Goal: Task Accomplishment & Management: Manage account settings

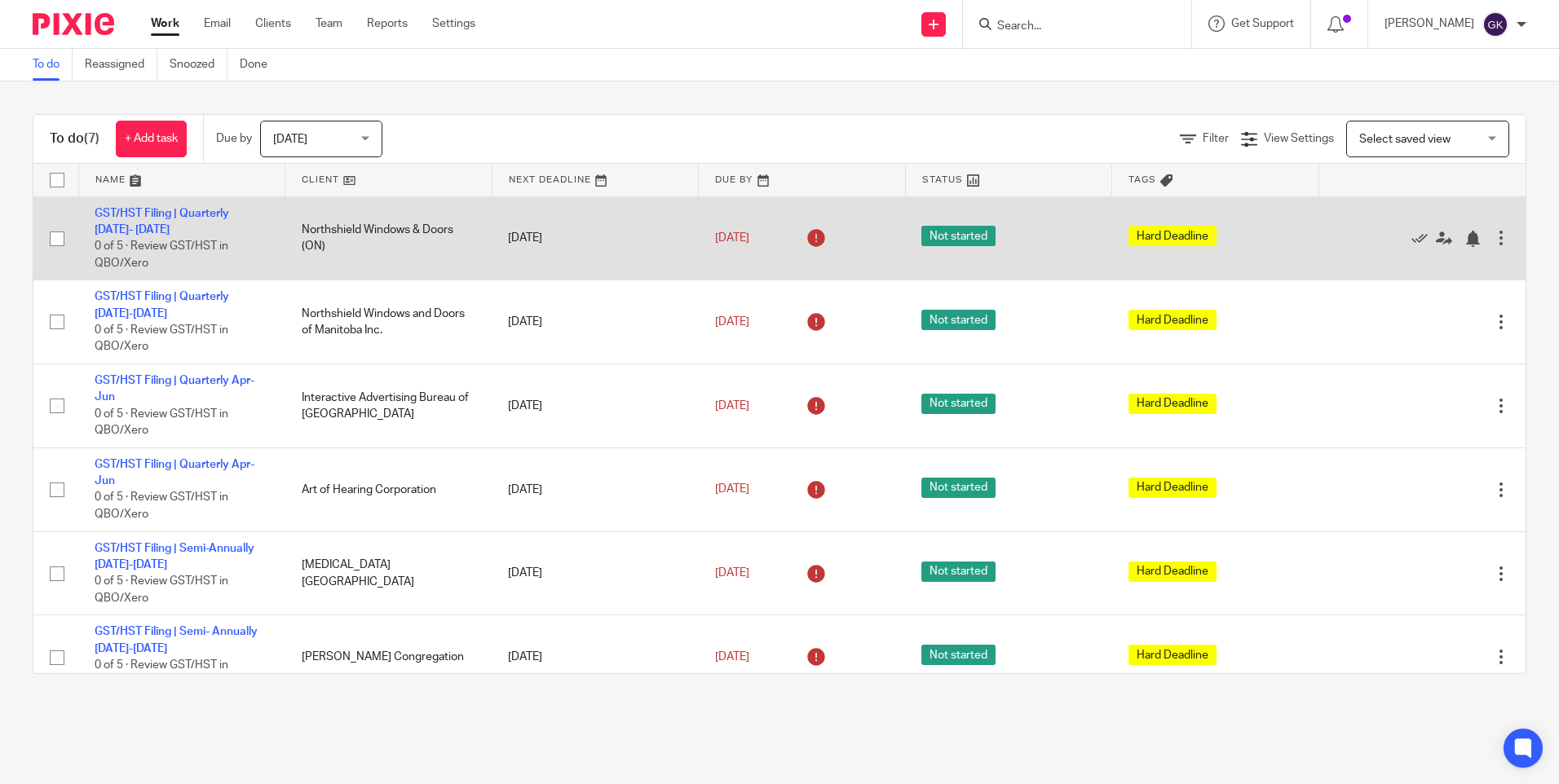
click at [1493, 234] on div at bounding box center [1501, 238] width 16 height 16
click at [1411, 236] on icon at bounding box center [1419, 239] width 16 height 16
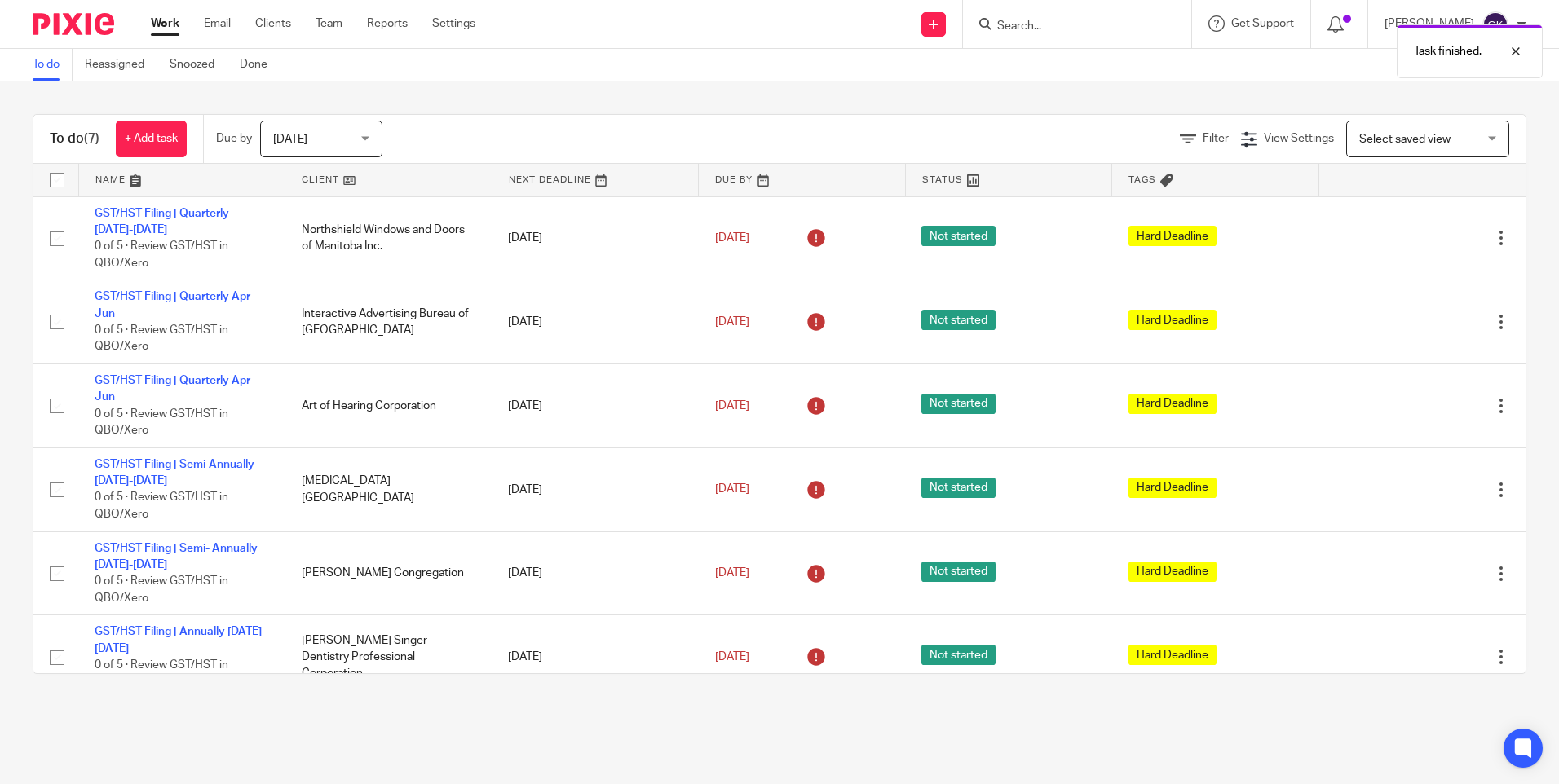
click at [1411, 236] on icon at bounding box center [1419, 239] width 16 height 16
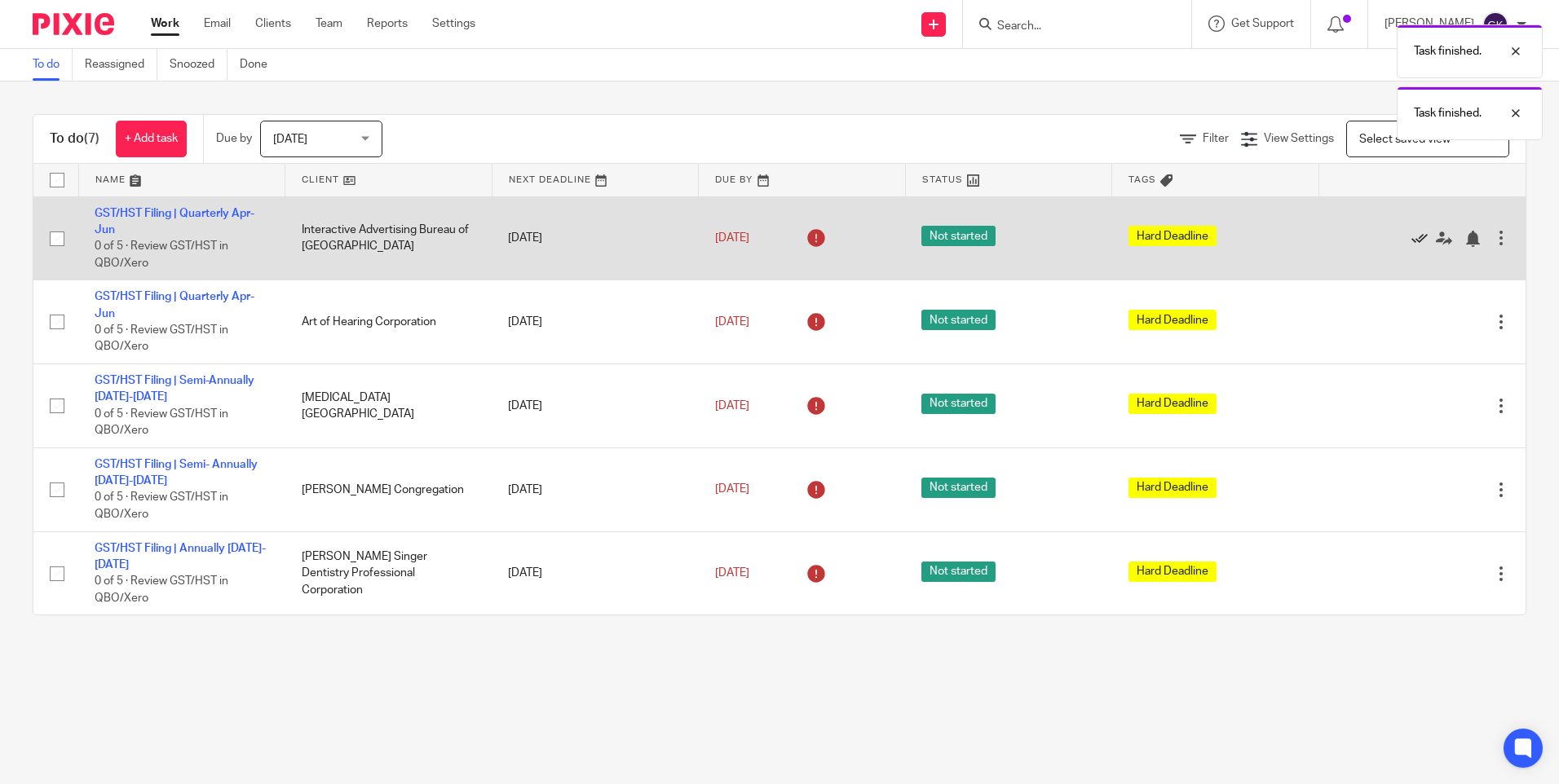
click at [1411, 236] on icon at bounding box center [1419, 239] width 16 height 16
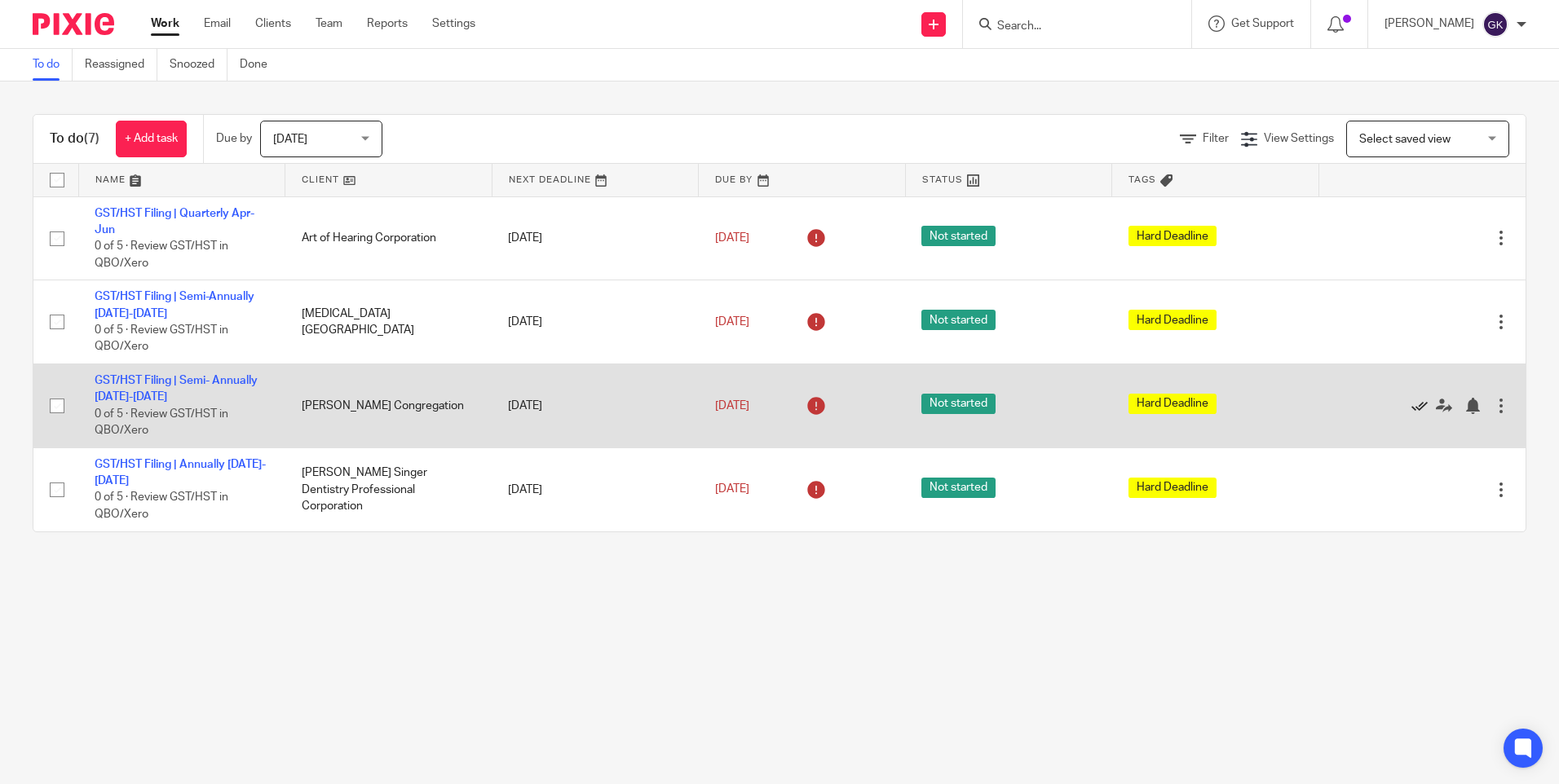
click at [1411, 406] on icon at bounding box center [1419, 406] width 16 height 16
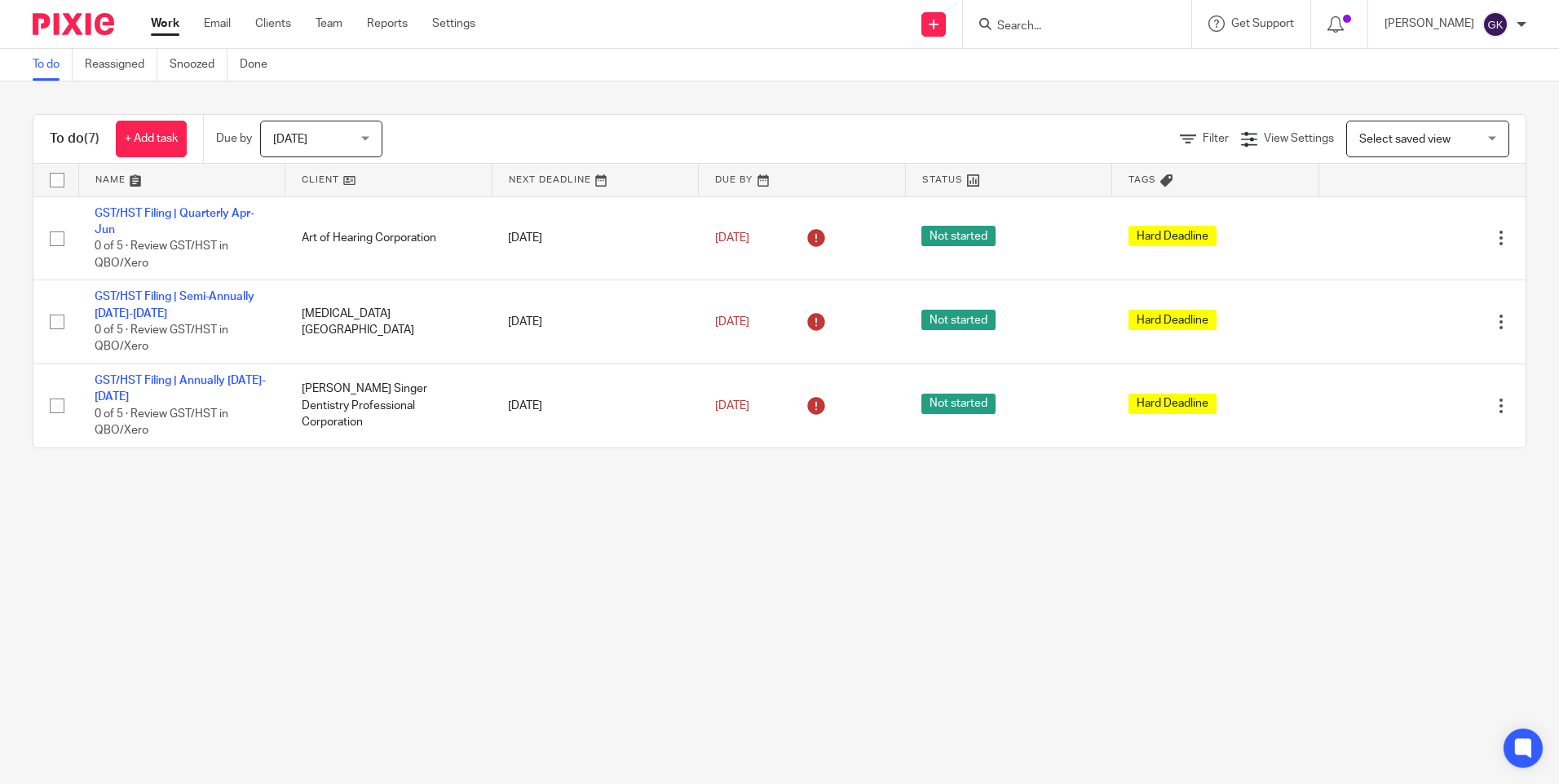
click at [1065, 24] on input "Search" at bounding box center [1069, 27] width 147 height 15
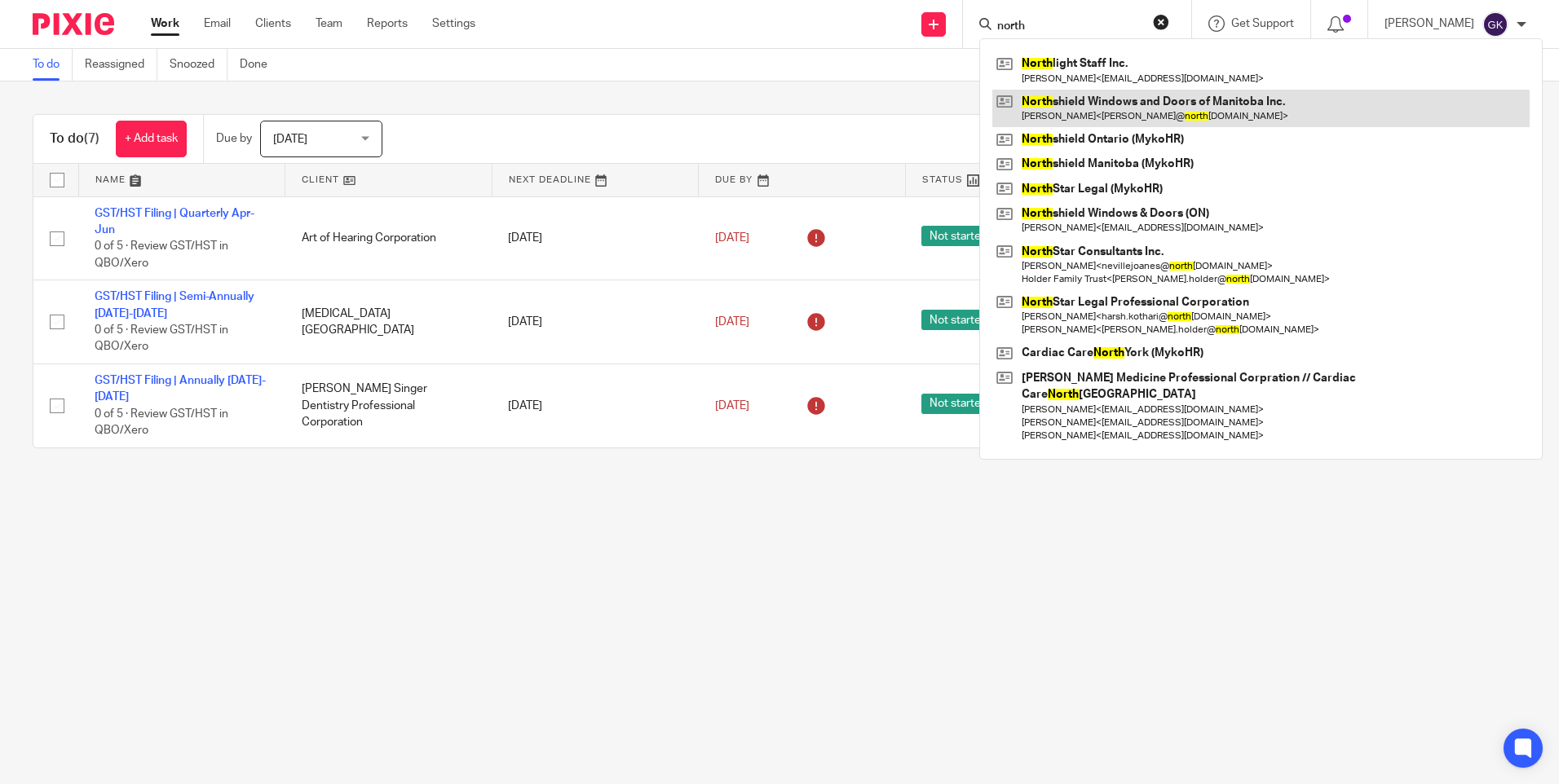
type input "north"
click at [1205, 107] on link at bounding box center [1261, 108] width 537 height 37
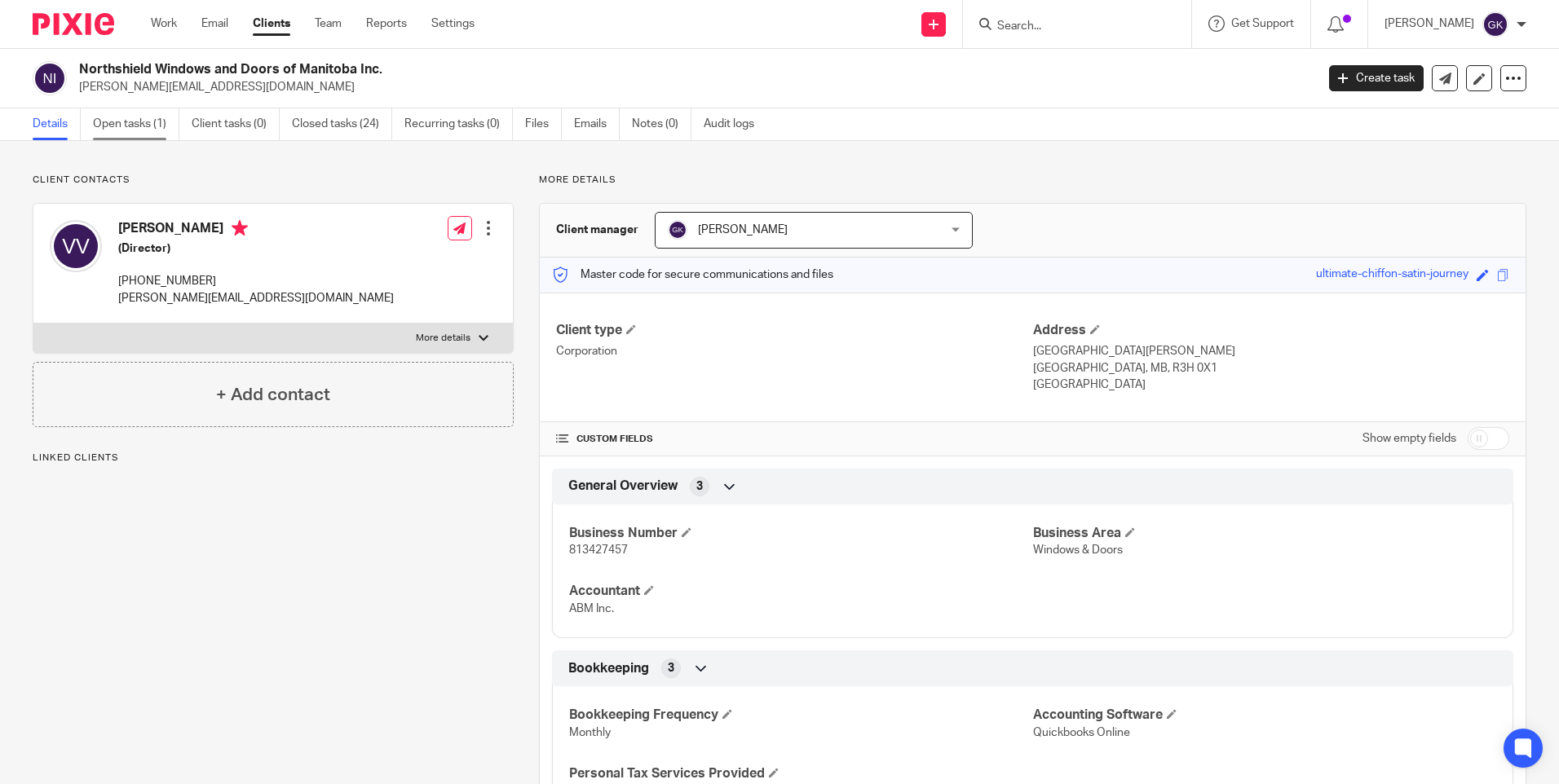
click at [105, 121] on link "Open tasks (1)" at bounding box center [136, 124] width 86 height 32
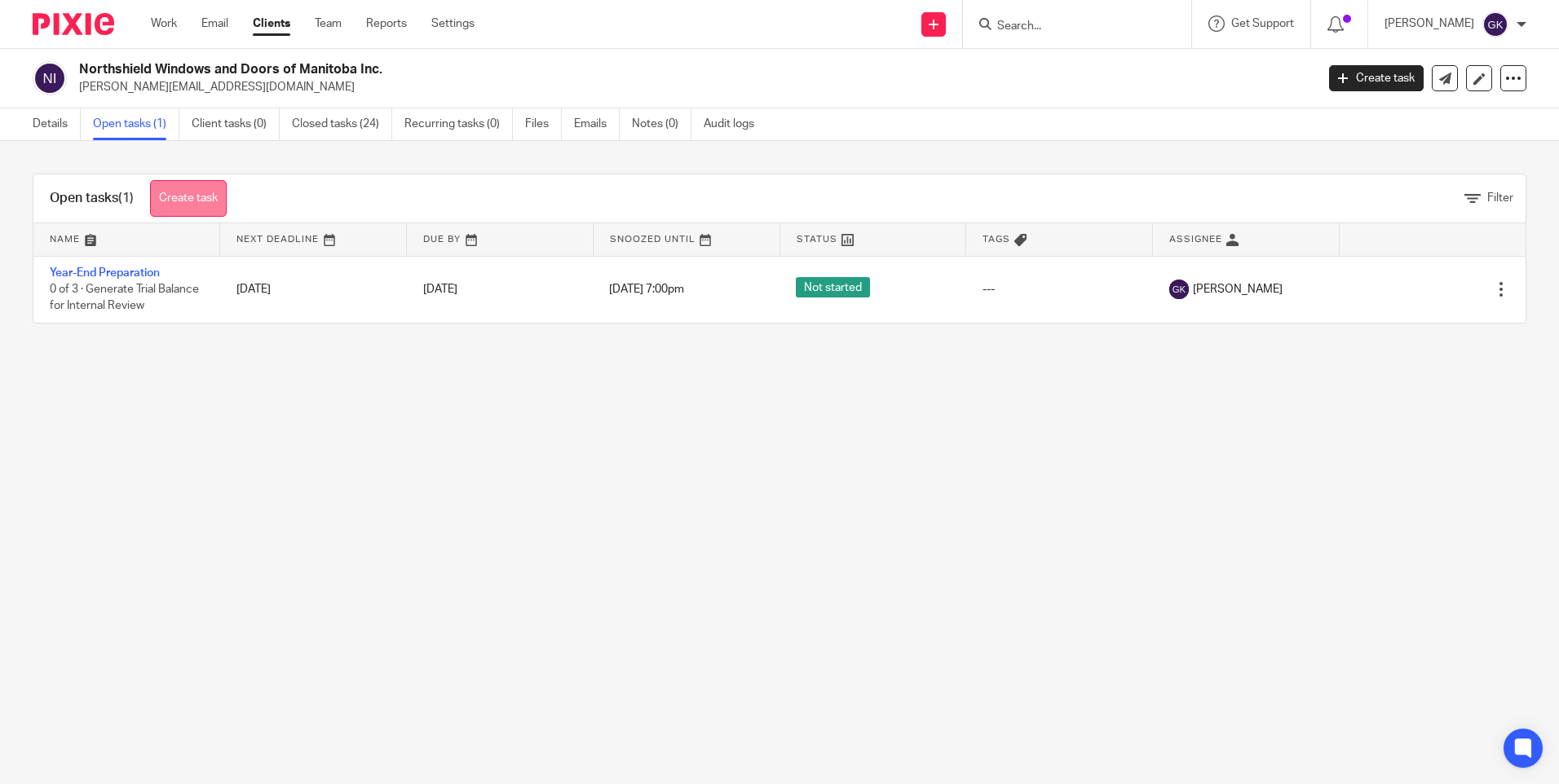
click at [181, 198] on link "Create task" at bounding box center [188, 198] width 77 height 36
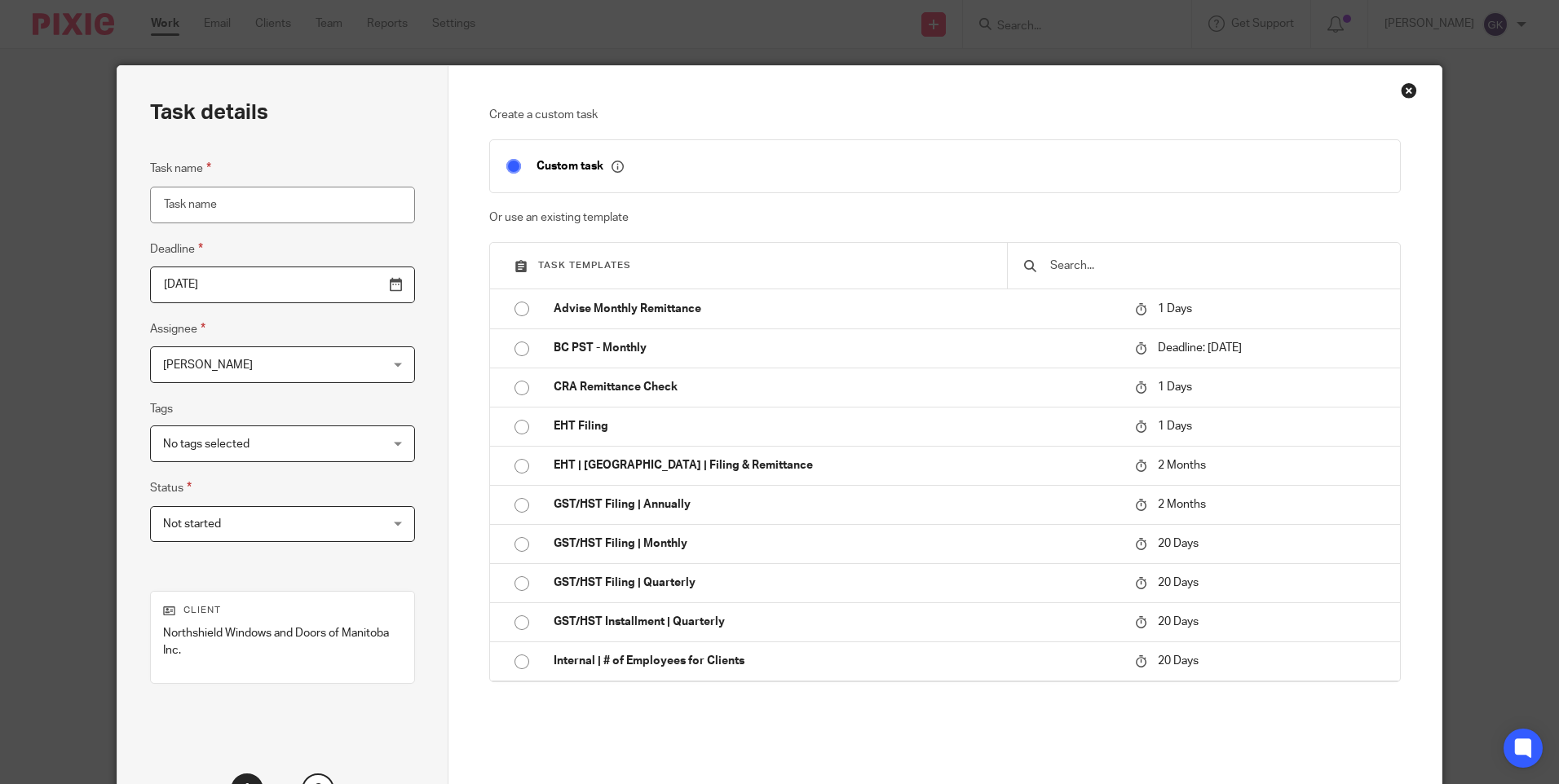
click at [286, 211] on input "Task name" at bounding box center [282, 205] width 265 height 36
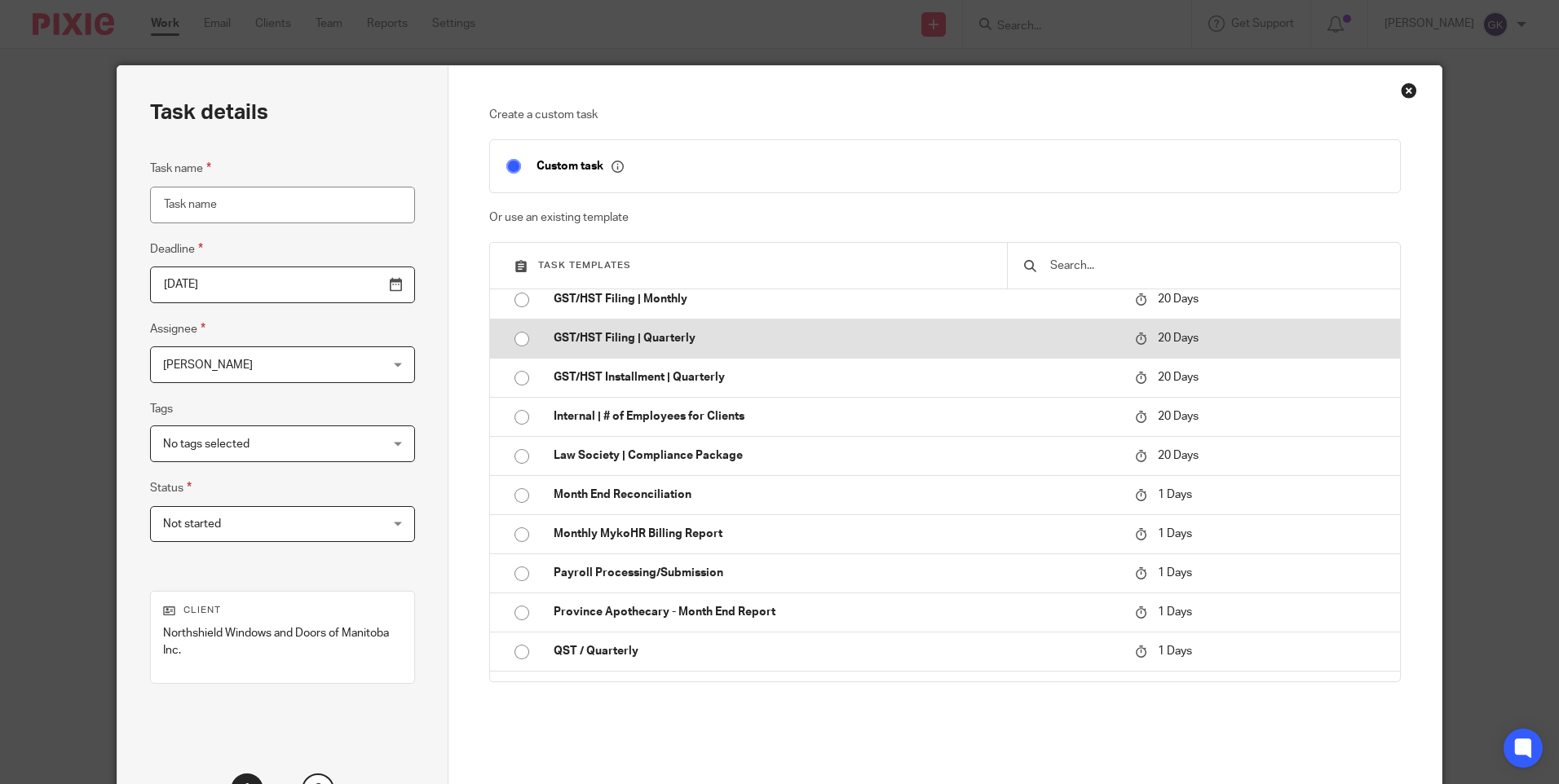
scroll to position [163, 0]
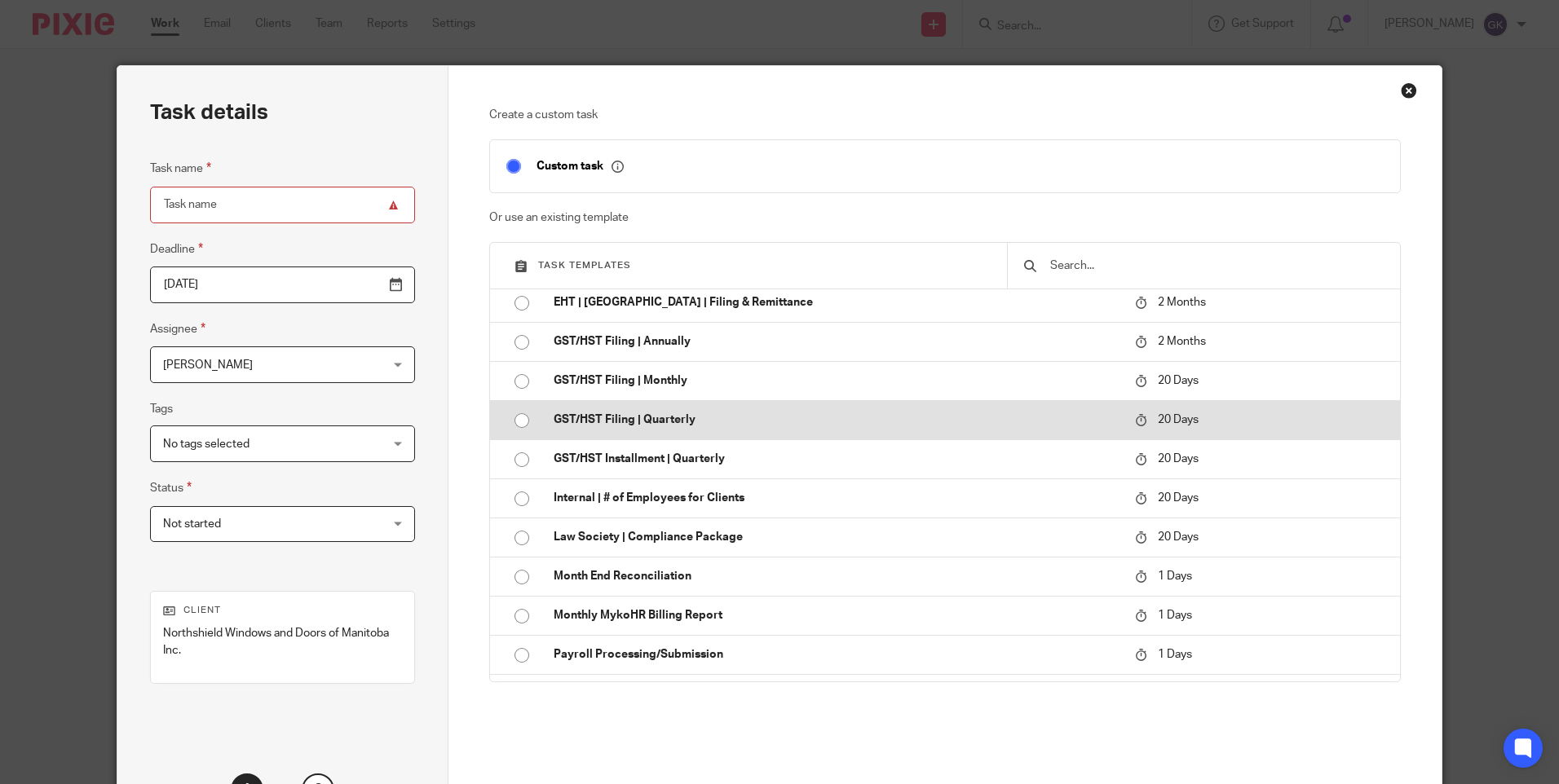
click at [701, 421] on p "GST/HST Filing | Quarterly" at bounding box center [836, 420] width 565 height 16
type input "2025-09-04"
type input "GST/HST Filing | Quarterly"
checkbox input "false"
radio input "true"
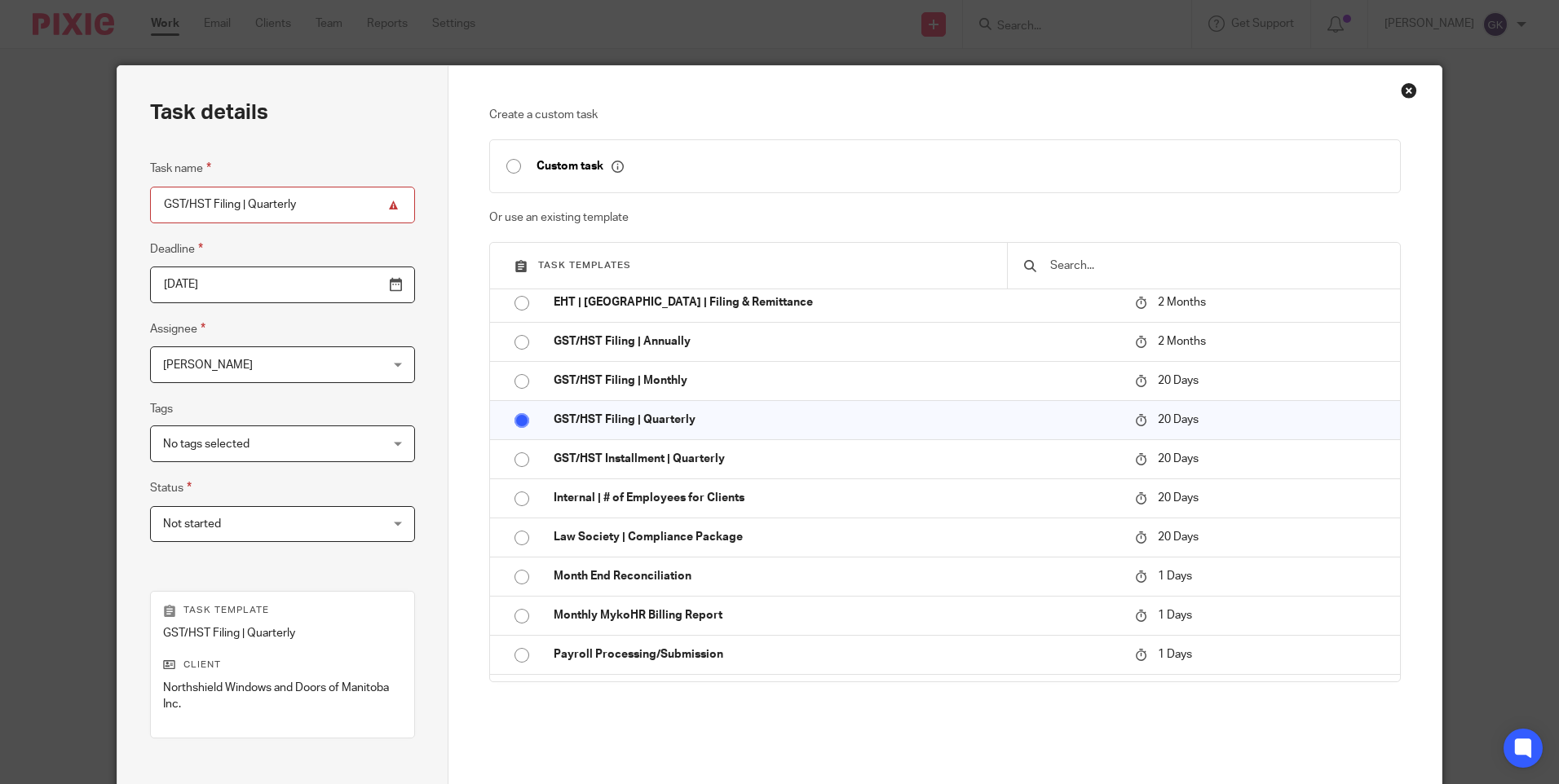
click at [298, 208] on input "GST/HST Filing | Quarterly" at bounding box center [282, 205] width 265 height 36
type input "GST/HST Filing | Quarterly [DATE]-[DATE]"
click at [358, 279] on input "2025-09-04" at bounding box center [282, 285] width 265 height 36
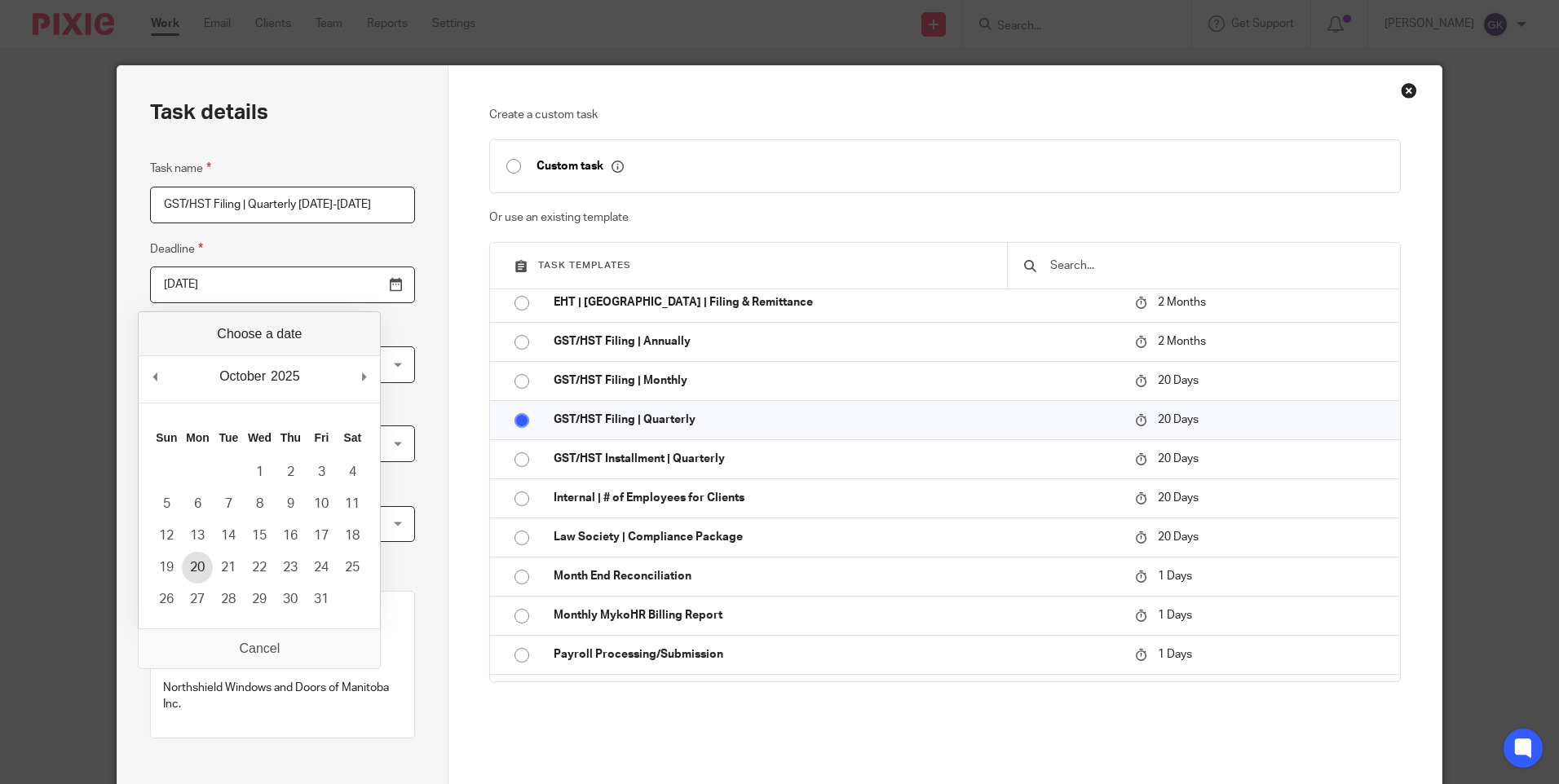
type input "2025-10-20"
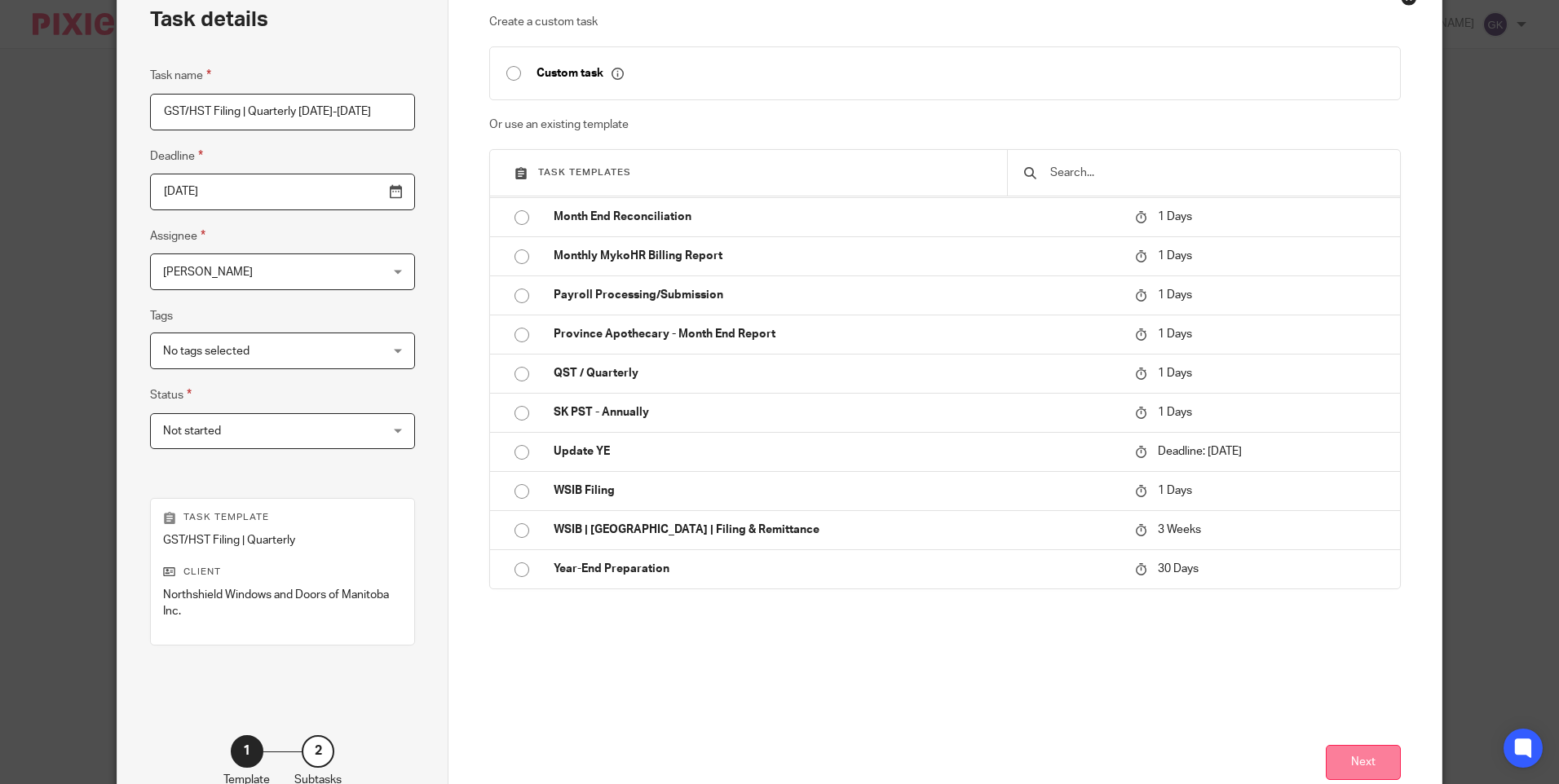
scroll to position [196, 0]
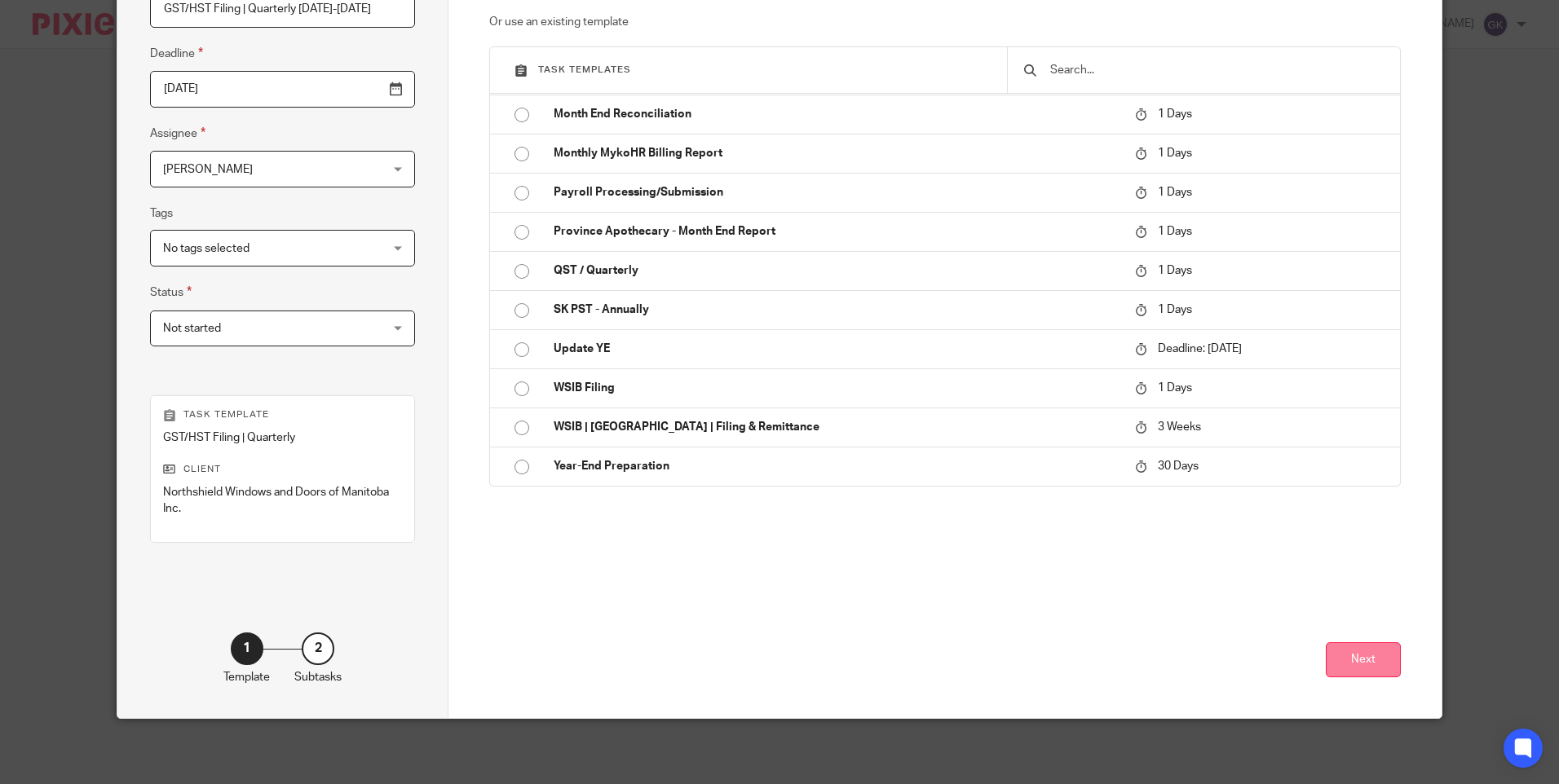
click at [1352, 658] on button "Next" at bounding box center [1362, 660] width 75 height 35
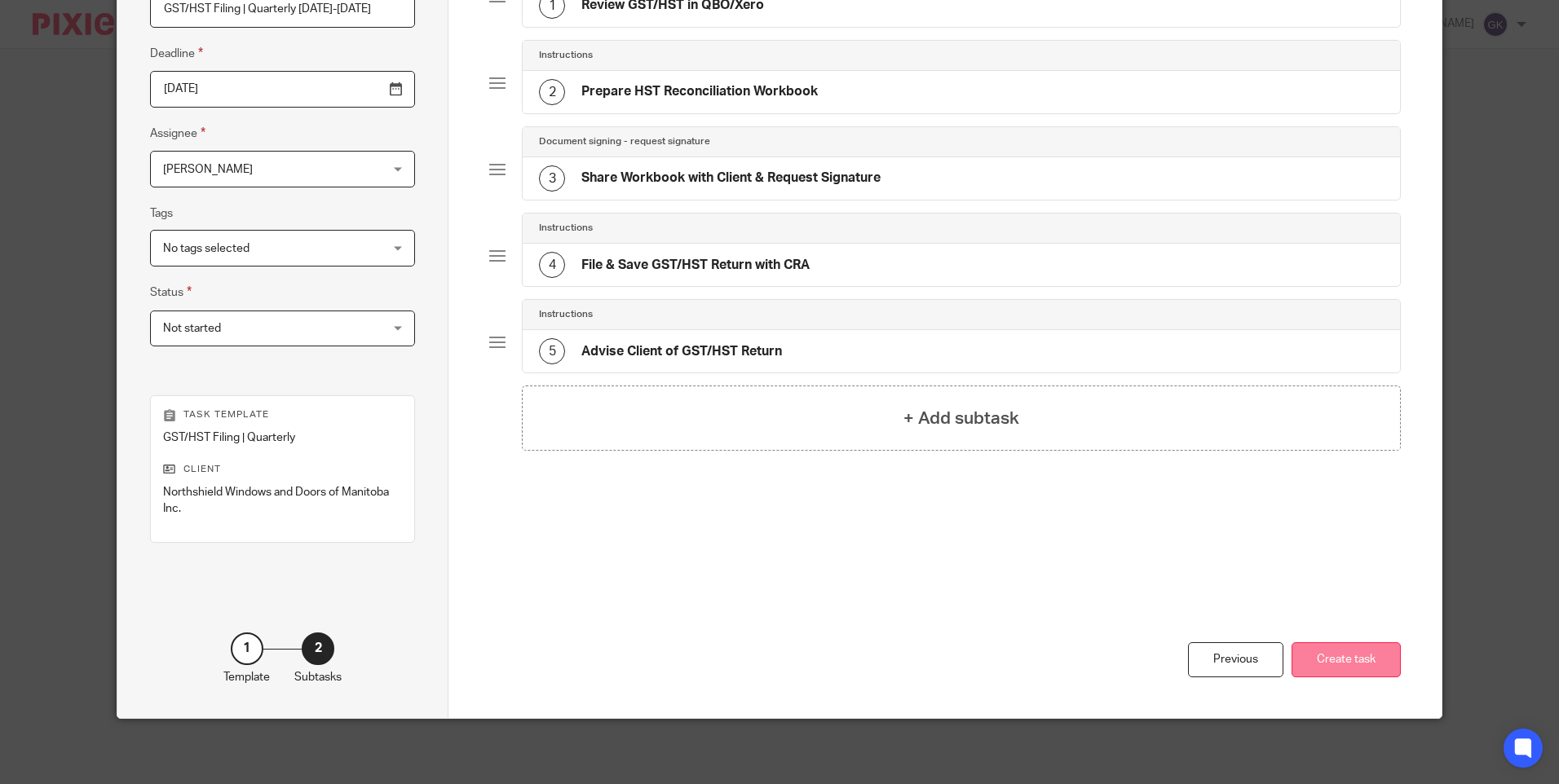
click at [1351, 671] on button "Create task" at bounding box center [1346, 660] width 110 height 35
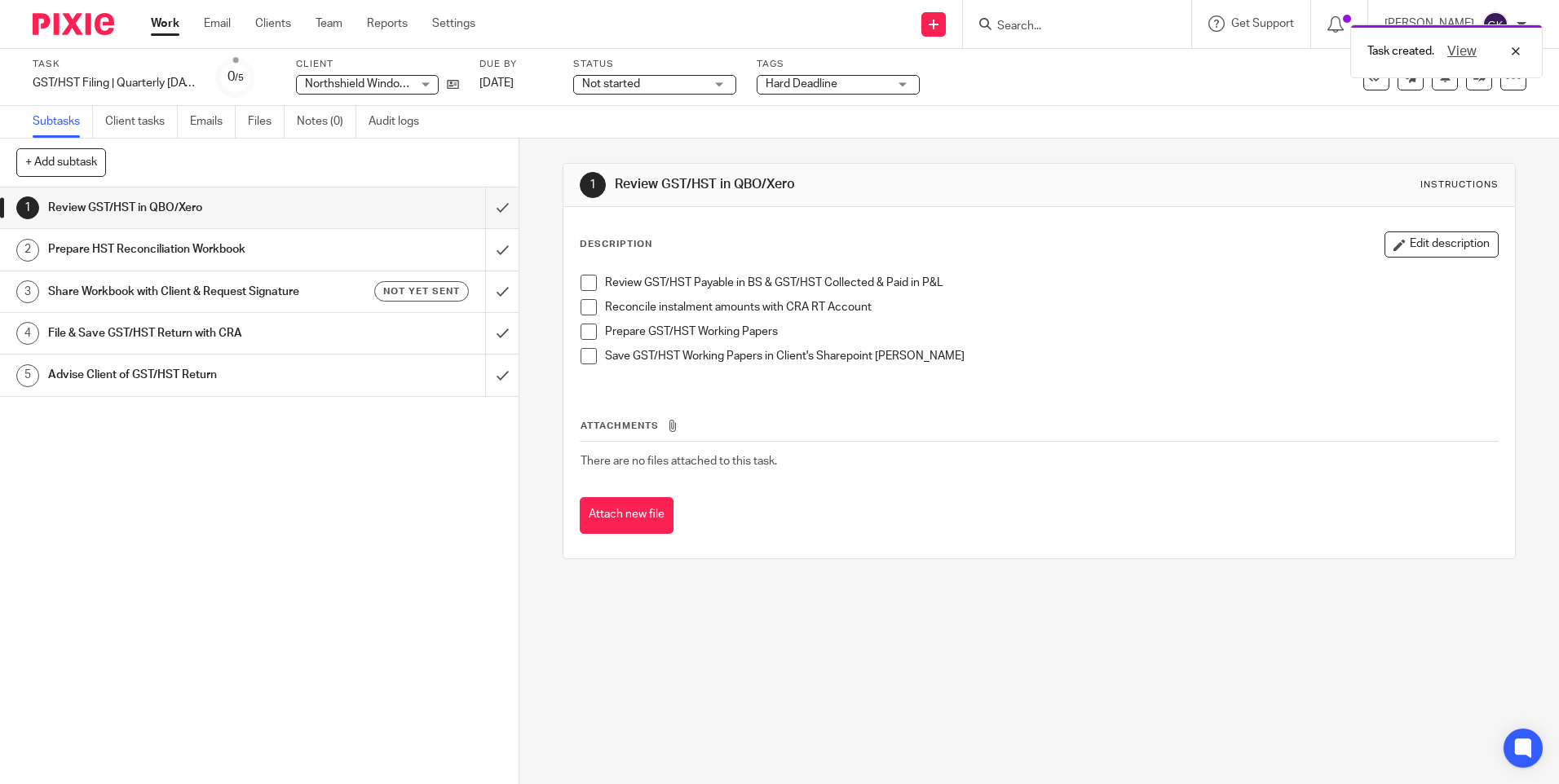
click at [1053, 25] on div "Task created. View" at bounding box center [1161, 47] width 763 height 62
click at [1049, 31] on div "Task created. View" at bounding box center [1161, 47] width 763 height 62
click at [1081, 22] on div "Task created. View" at bounding box center [1161, 47] width 763 height 62
click at [1515, 52] on div "View" at bounding box center [1479, 52] width 92 height 20
click at [1087, 24] on input "Search" at bounding box center [1069, 27] width 147 height 15
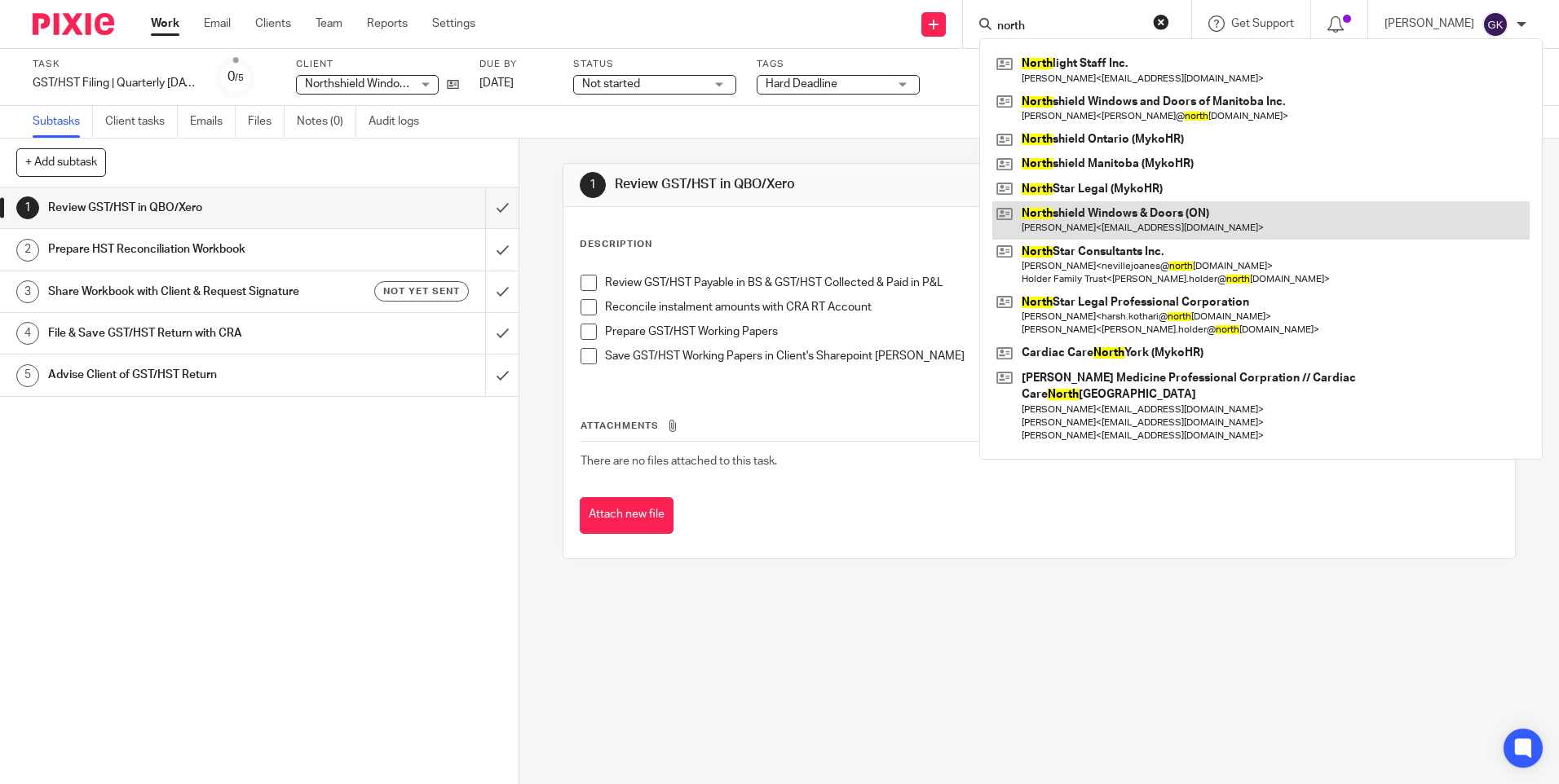
type input "north"
click at [1196, 231] on link at bounding box center [1261, 219] width 537 height 37
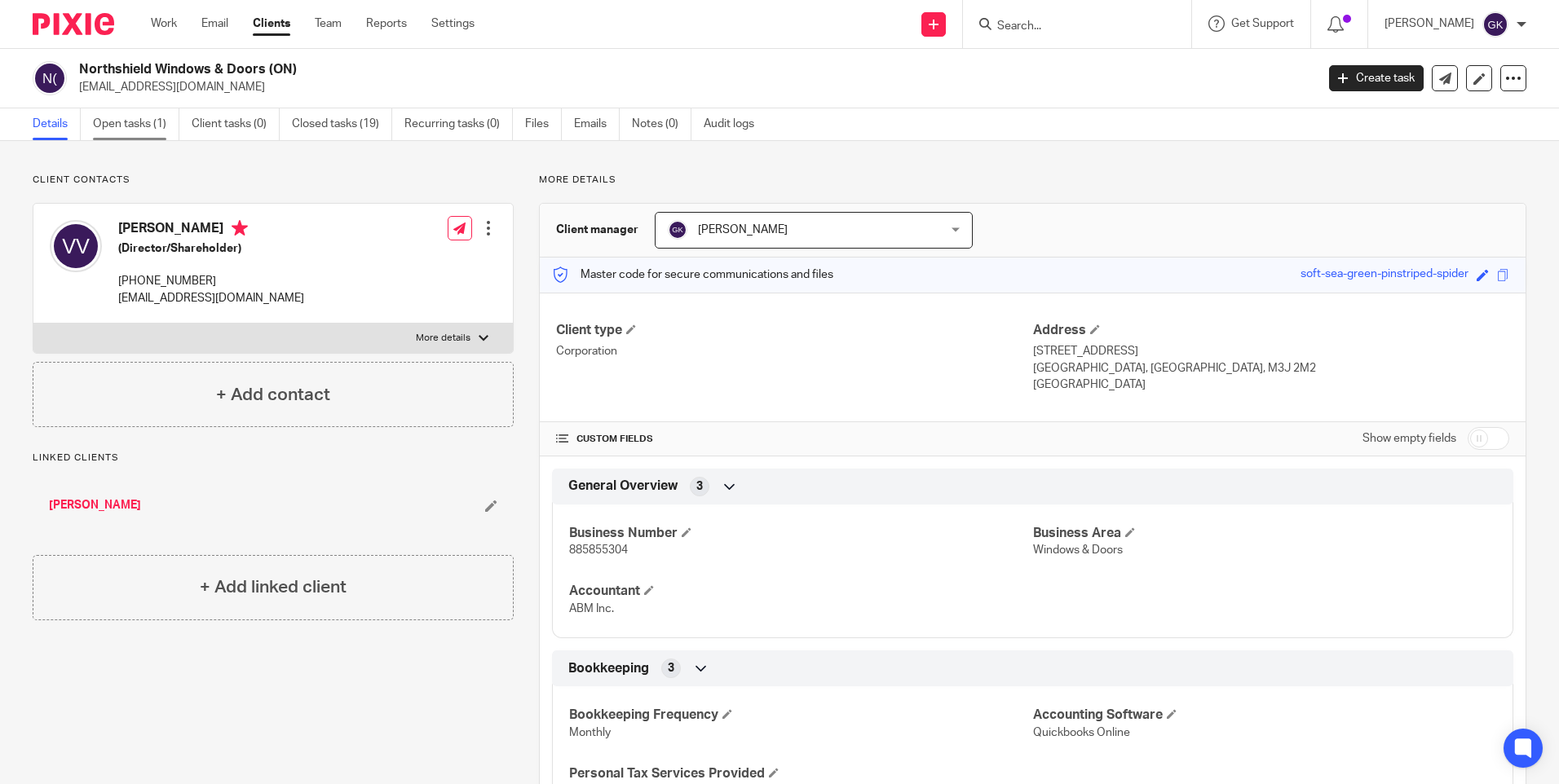
click at [154, 128] on link "Open tasks (1)" at bounding box center [136, 124] width 86 height 32
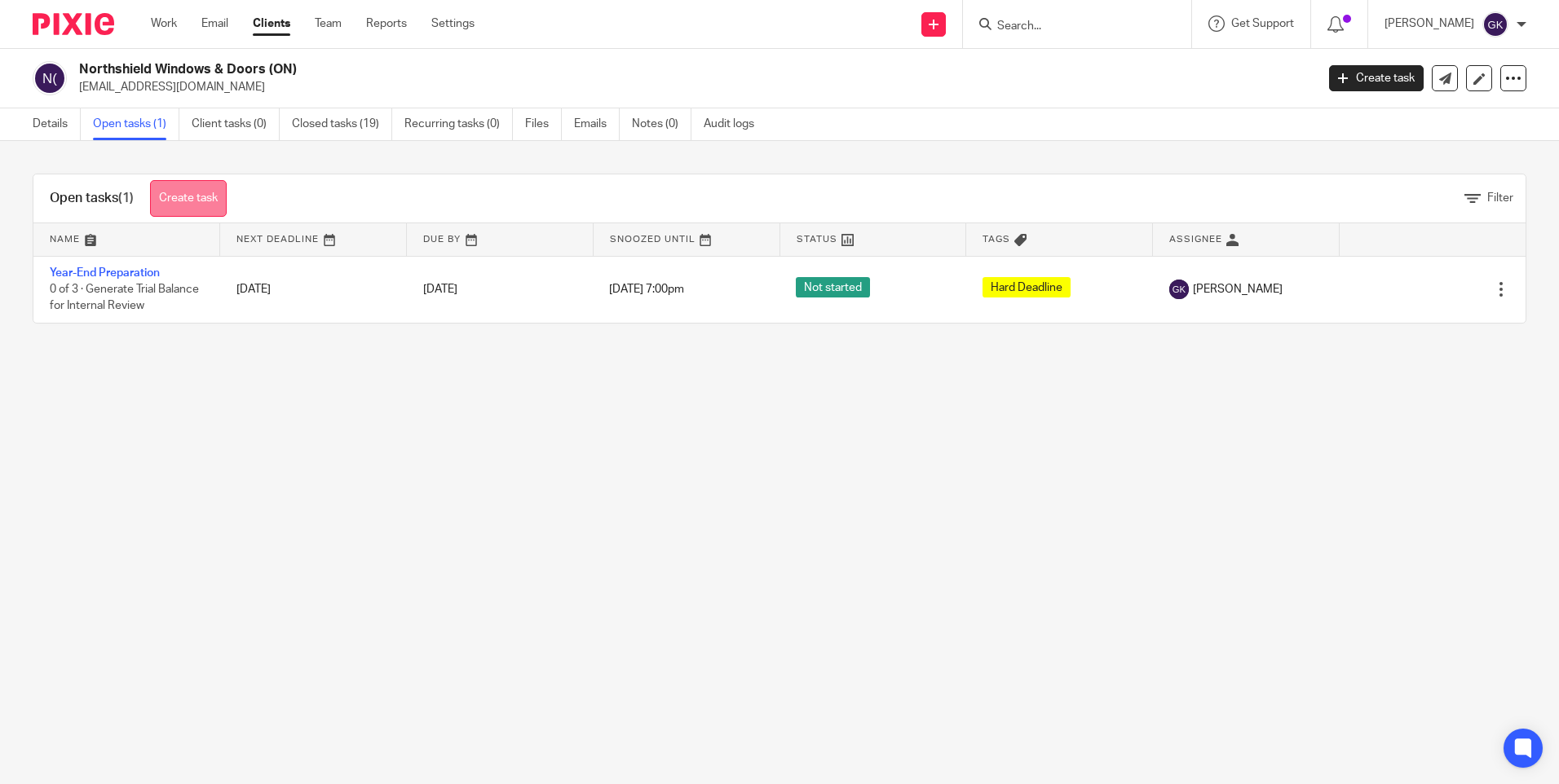
click at [207, 198] on link "Create task" at bounding box center [188, 198] width 77 height 36
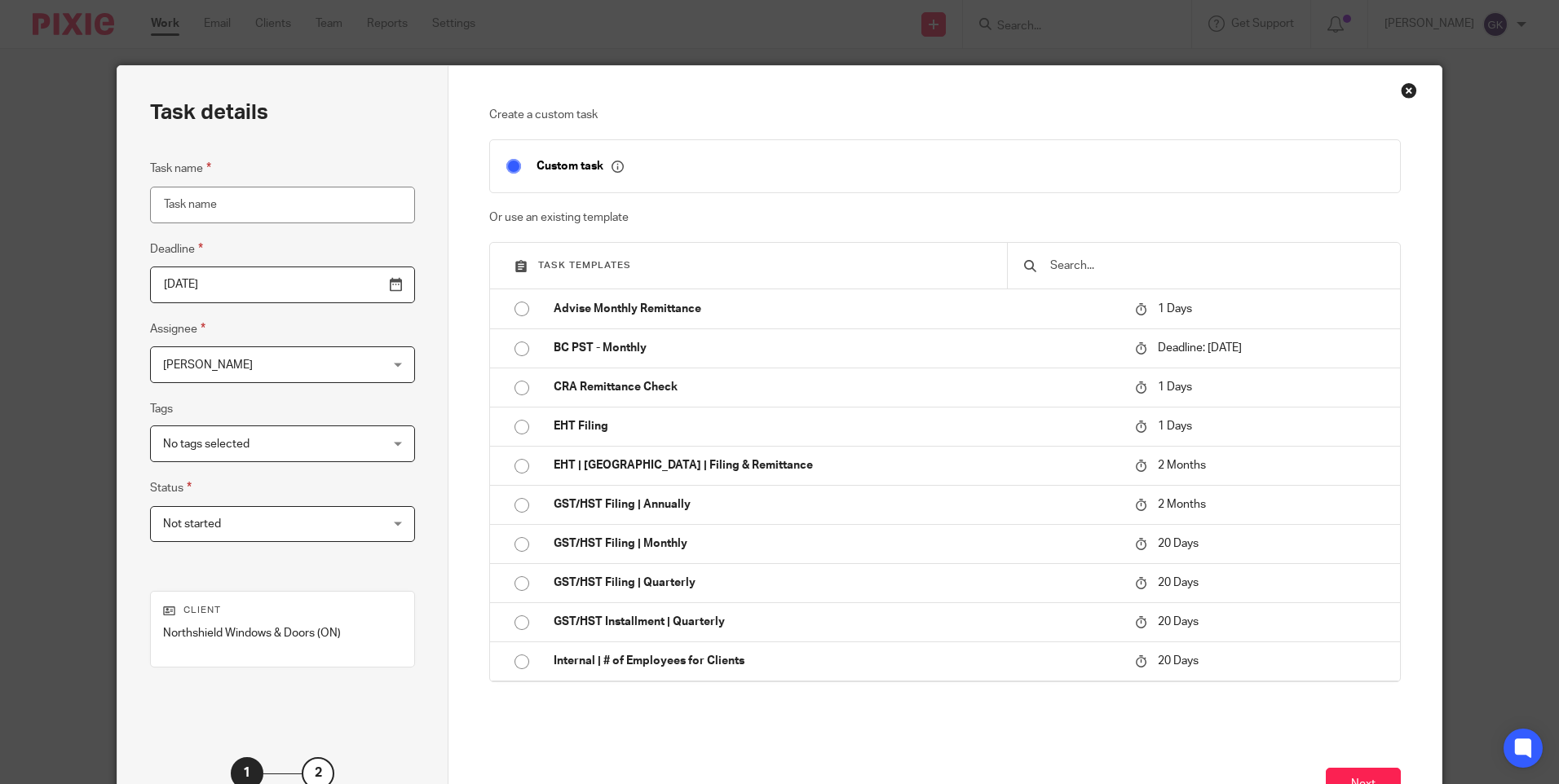
click at [262, 215] on input "Task name" at bounding box center [282, 205] width 265 height 36
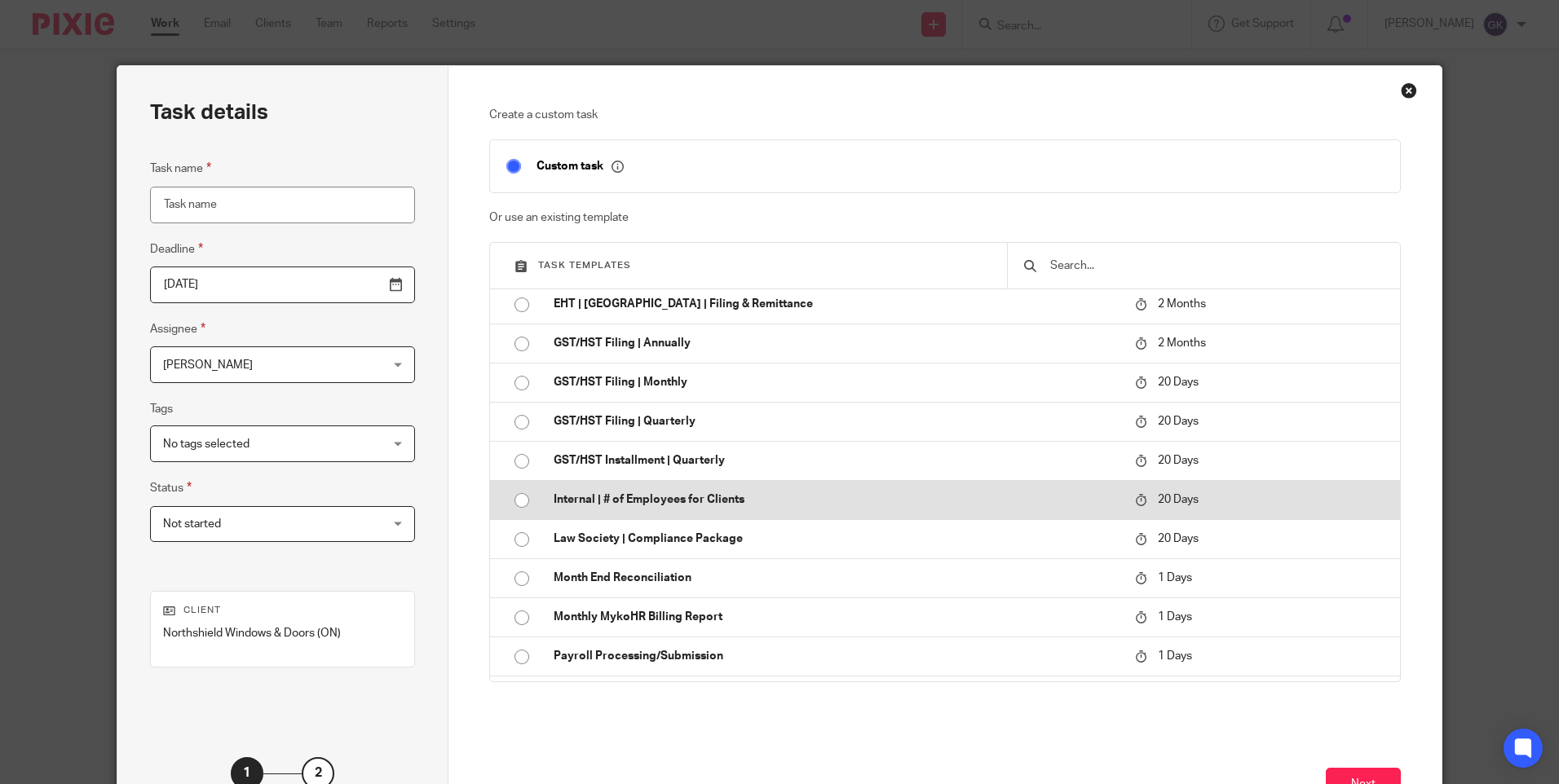
scroll to position [163, 0]
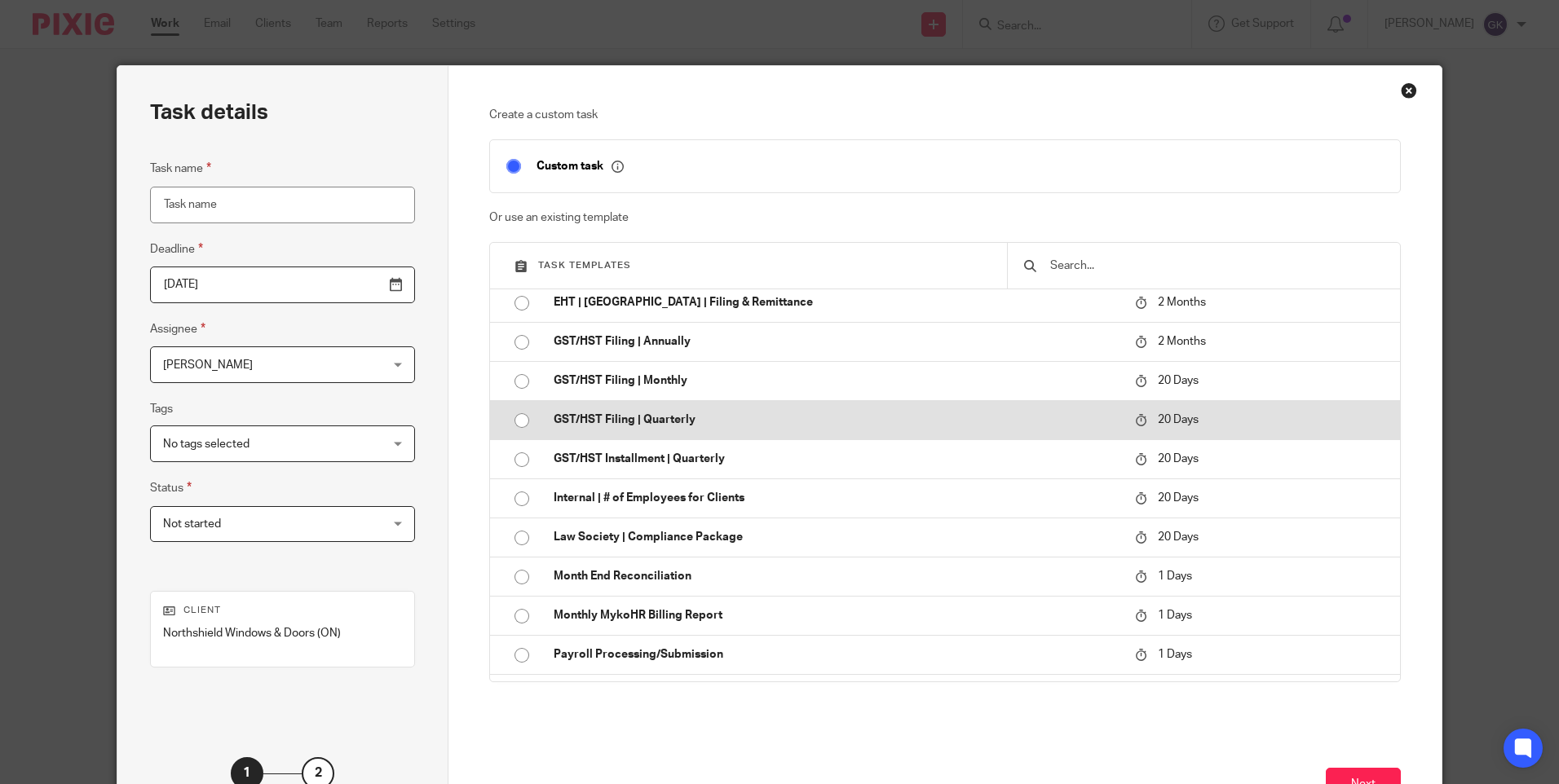
click at [711, 424] on p "GST/HST Filing | Quarterly" at bounding box center [836, 420] width 565 height 16
type input "[DATE]"
type input "GST/HST Filing | Quarterly"
checkbox input "false"
radio input "true"
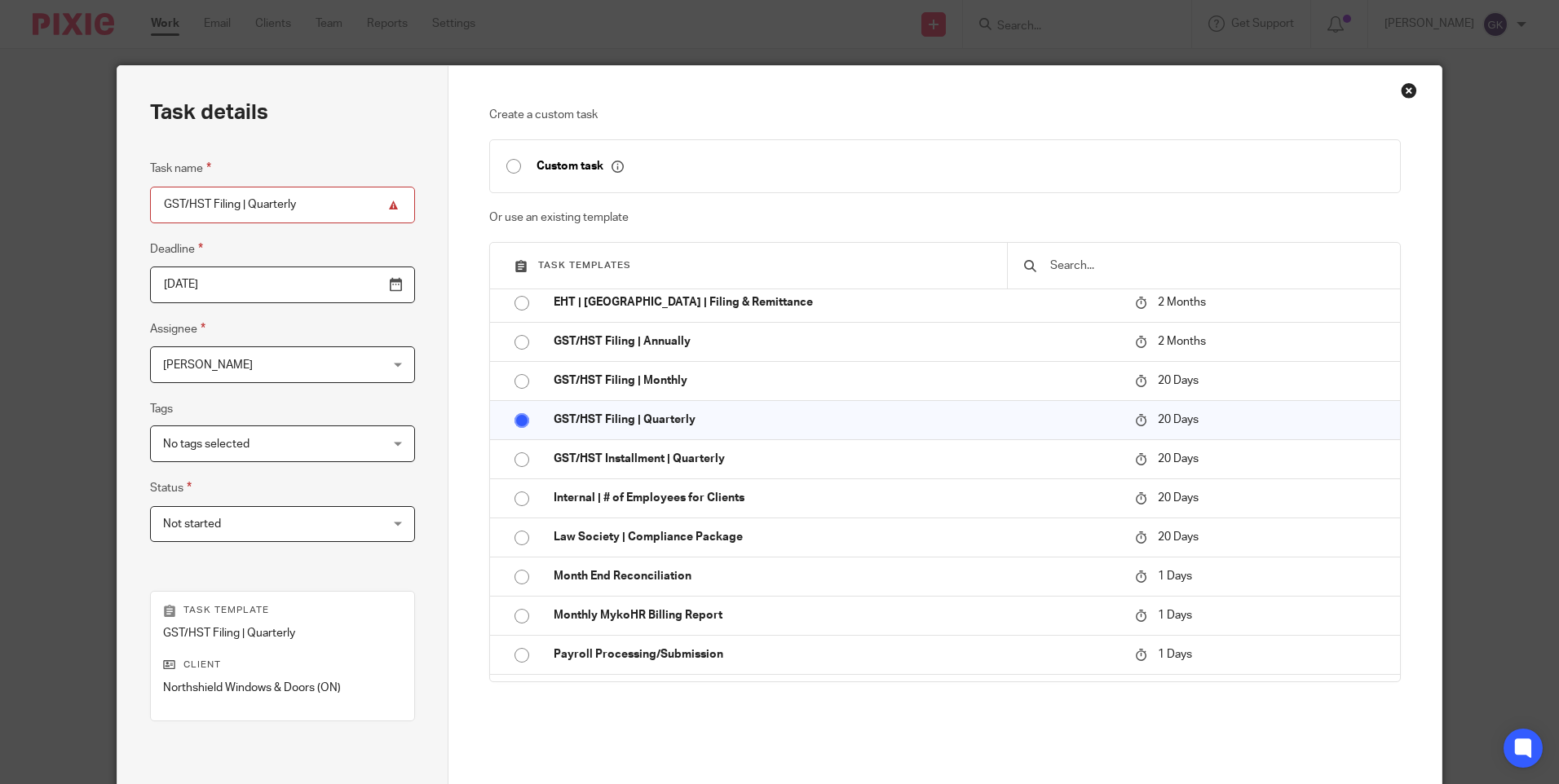
click at [301, 208] on input "GST/HST Filing | Quarterly" at bounding box center [282, 205] width 265 height 36
type input "GST/HST Filing | Quarterly [DATE]- [DATE]"
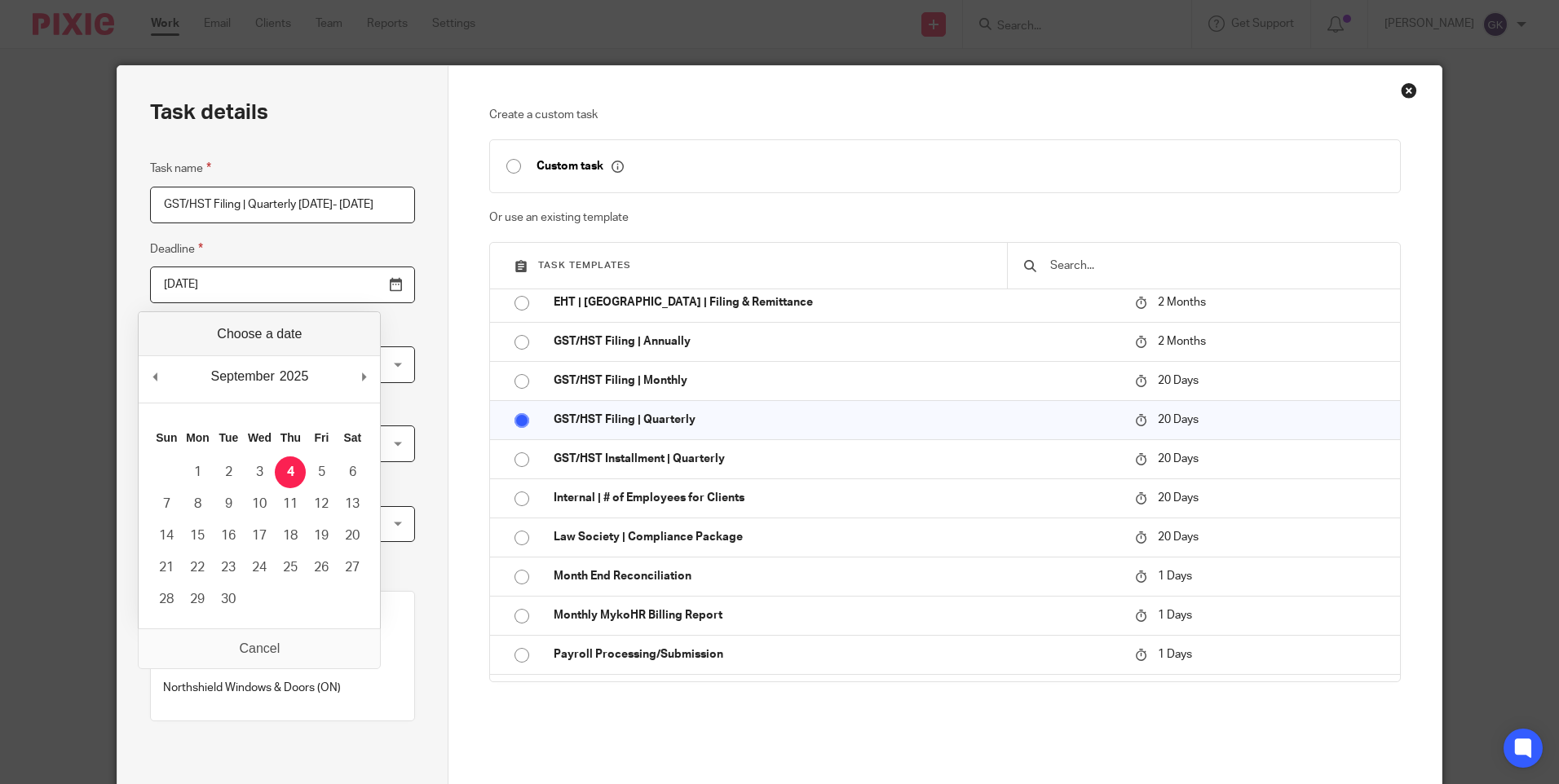
click at [362, 290] on input "2025-09-04" at bounding box center [282, 285] width 265 height 36
type input "2025-10-20"
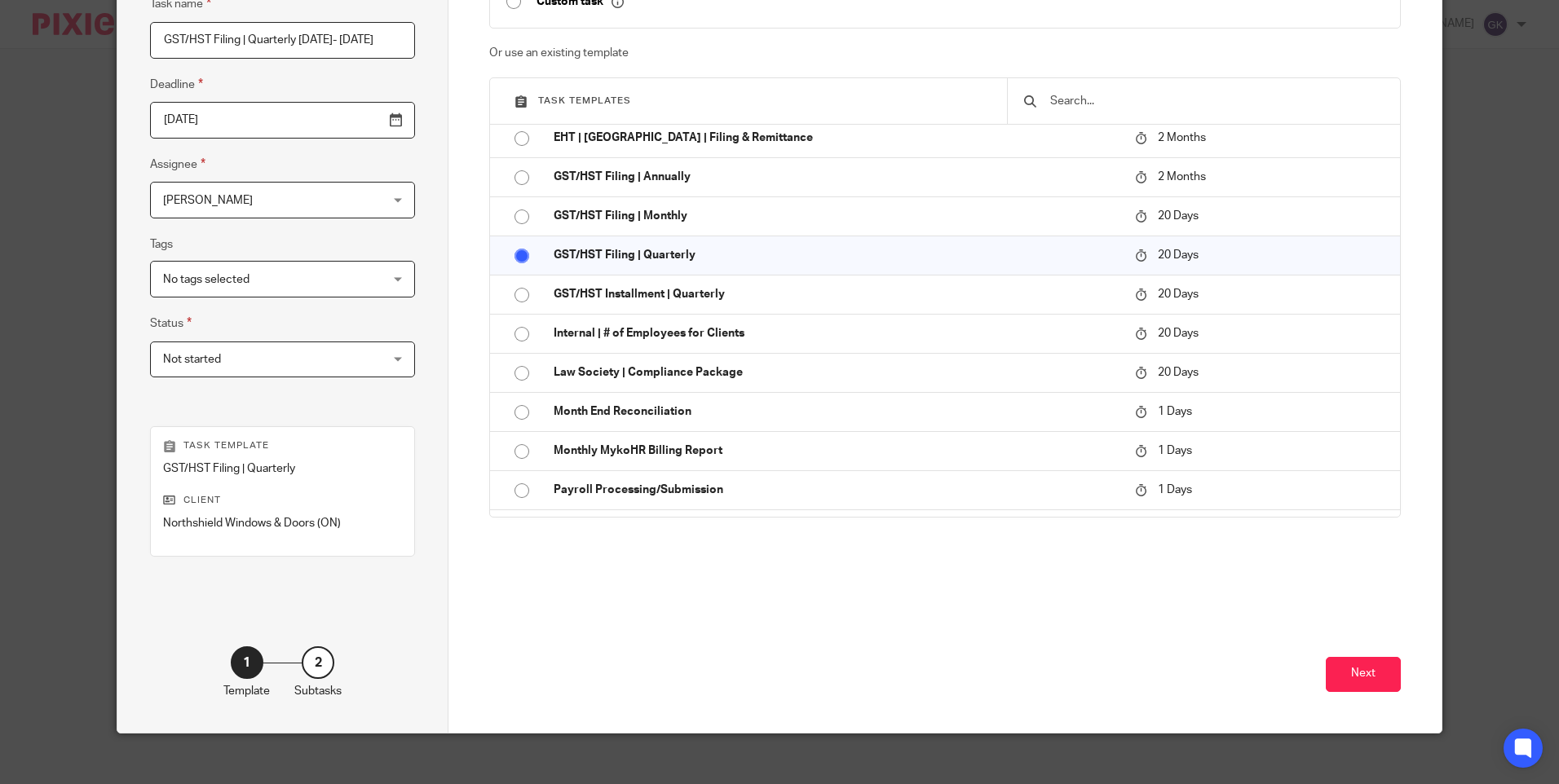
scroll to position [179, 0]
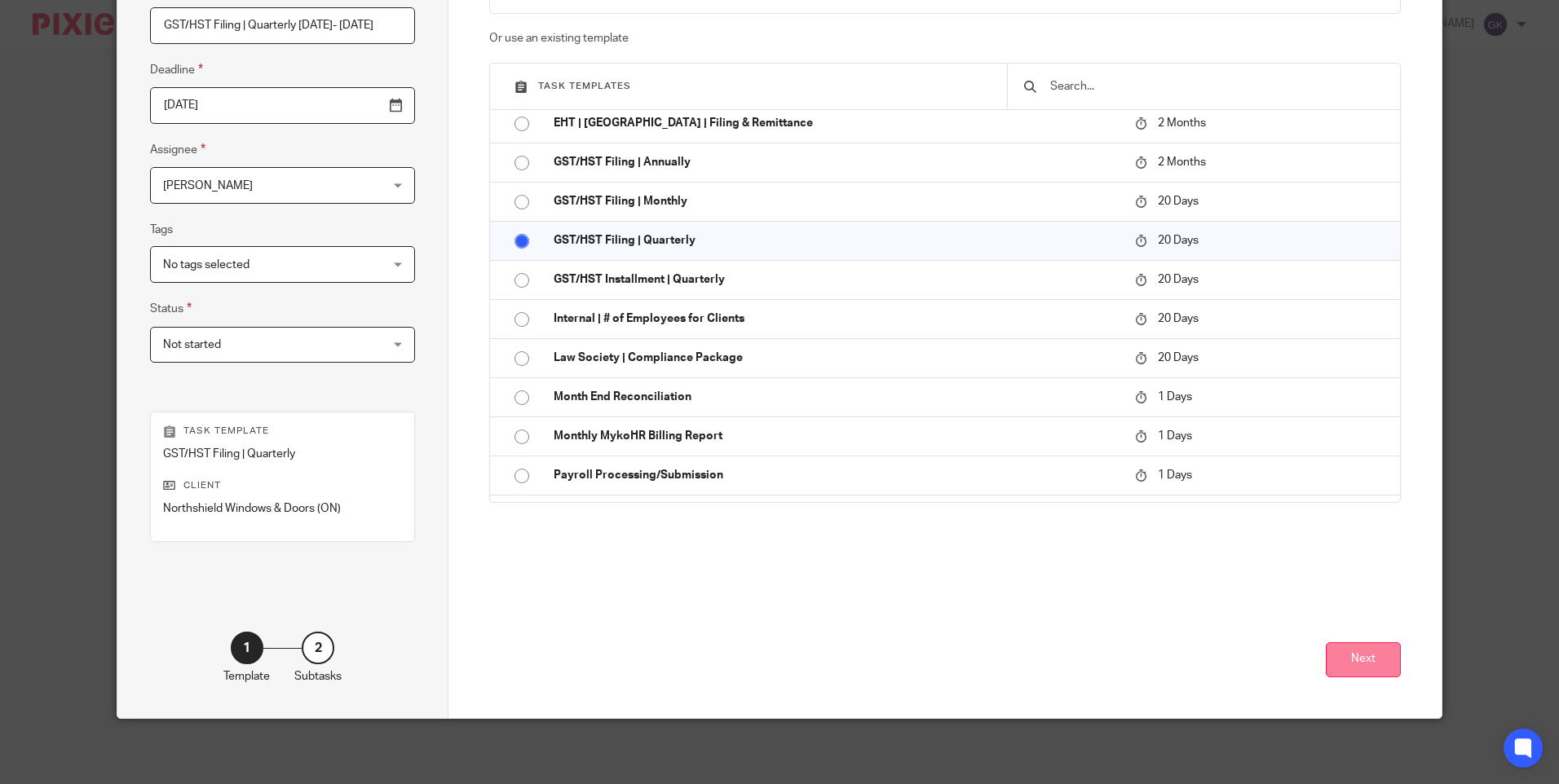
click at [1378, 663] on button "Next" at bounding box center [1362, 660] width 75 height 35
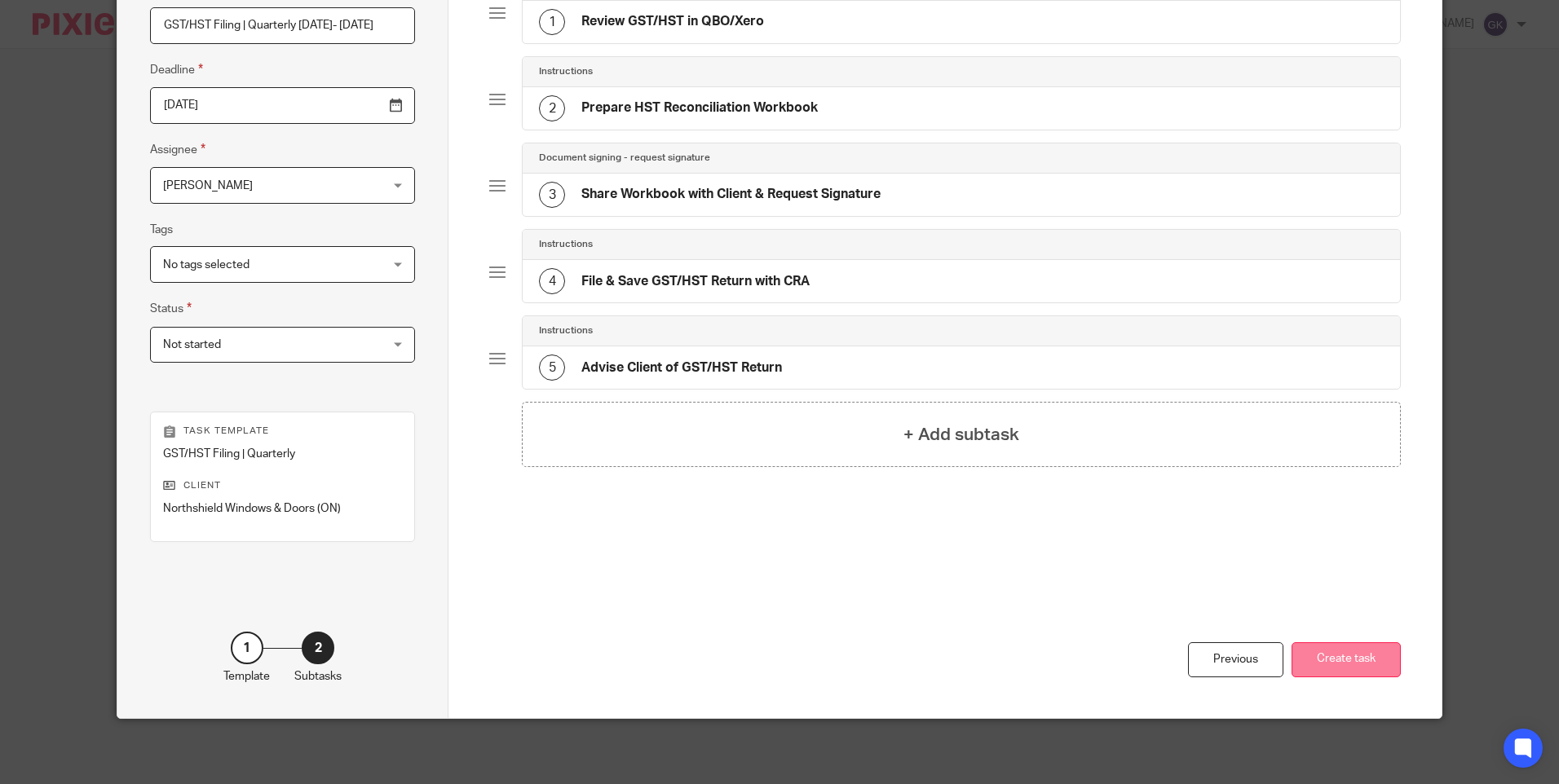
click at [1341, 669] on button "Create task" at bounding box center [1346, 660] width 110 height 35
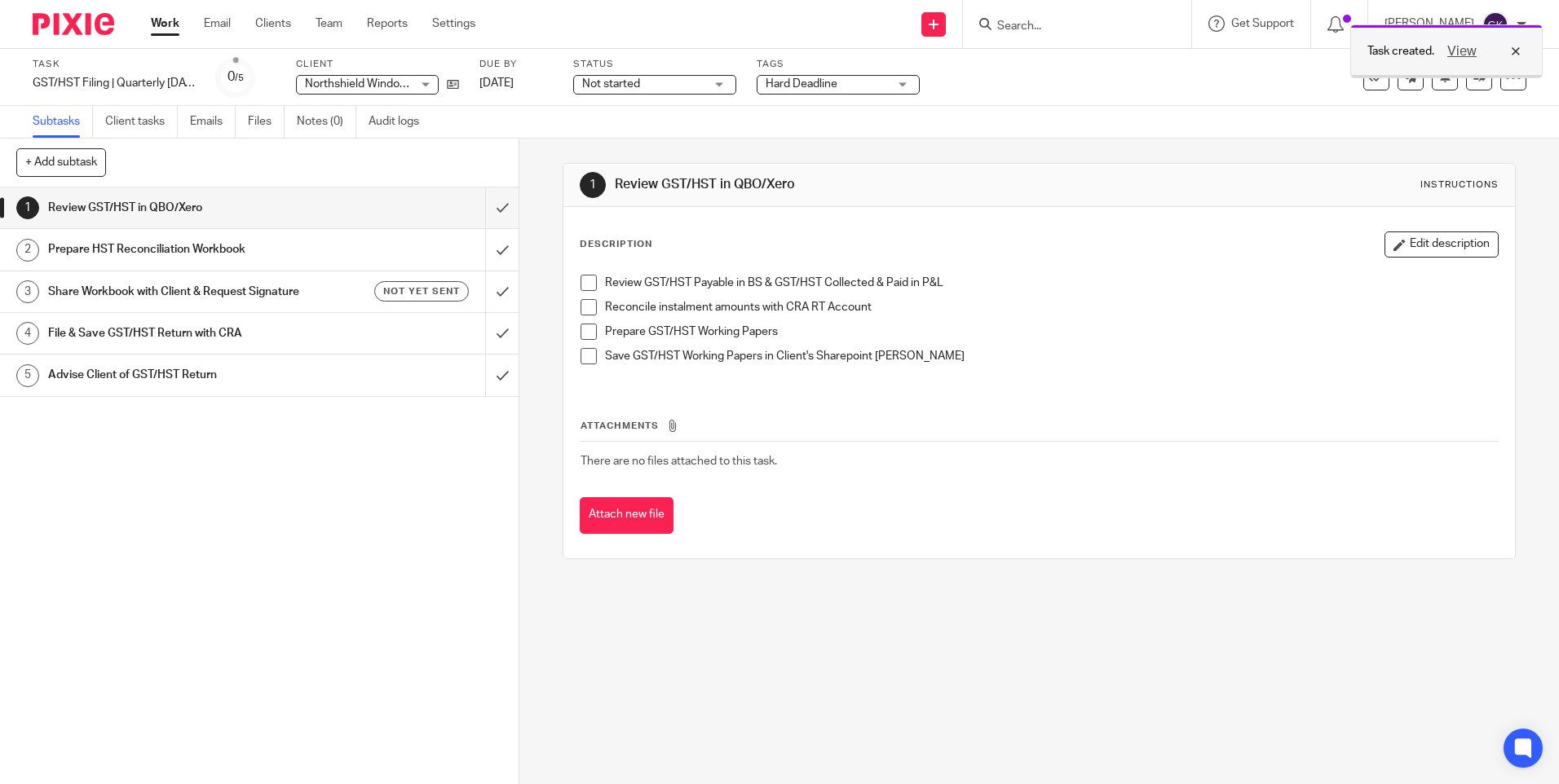
click at [1516, 53] on div "View" at bounding box center [1479, 52] width 92 height 20
drag, startPoint x: 1065, startPoint y: 18, endPoint x: 1061, endPoint y: 28, distance: 10.8
click at [1064, 18] on form at bounding box center [1082, 24] width 174 height 20
click at [1061, 28] on input "Search" at bounding box center [1069, 27] width 147 height 15
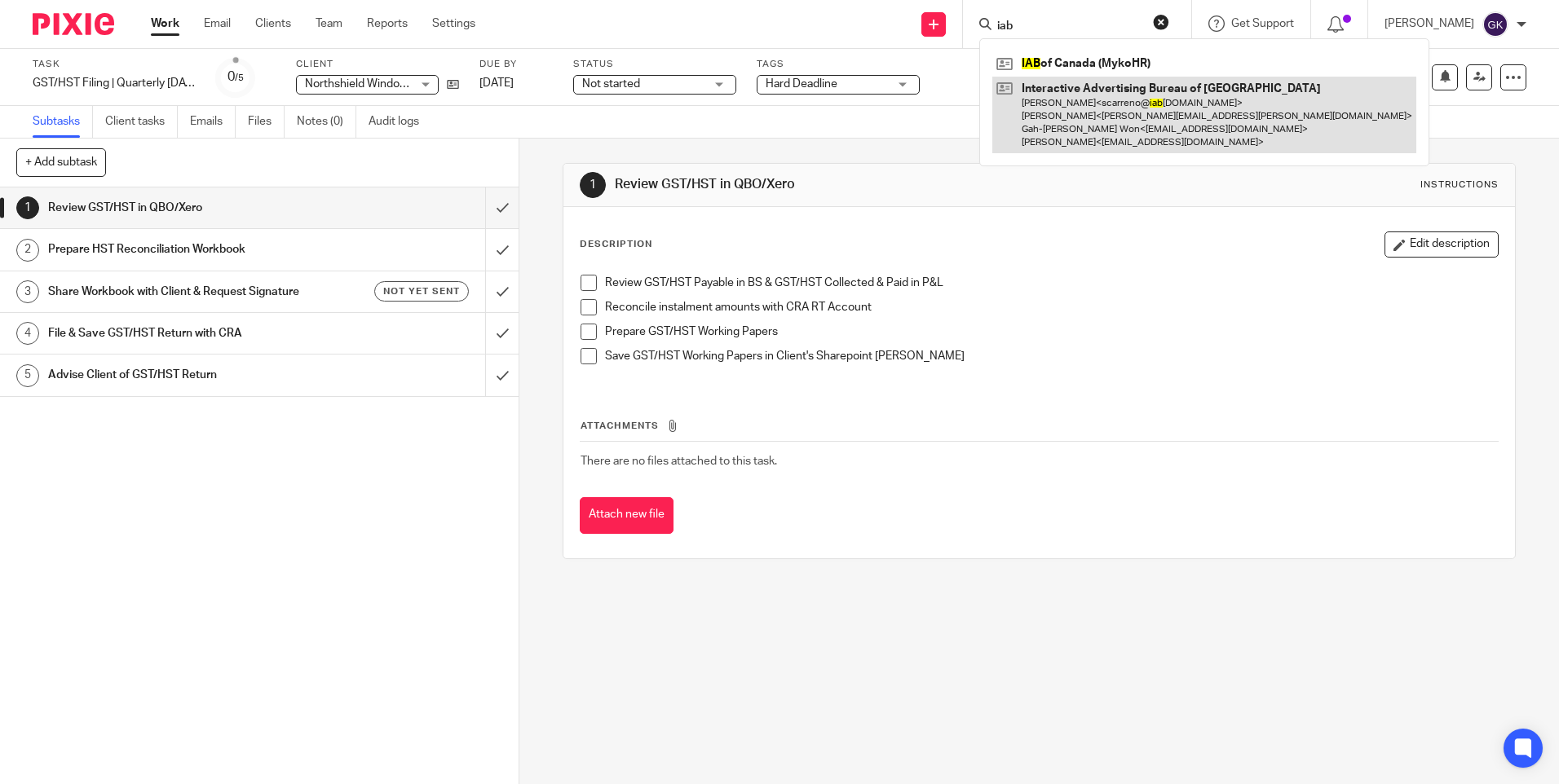
type input "iab"
click at [1149, 104] on link at bounding box center [1205, 115] width 424 height 77
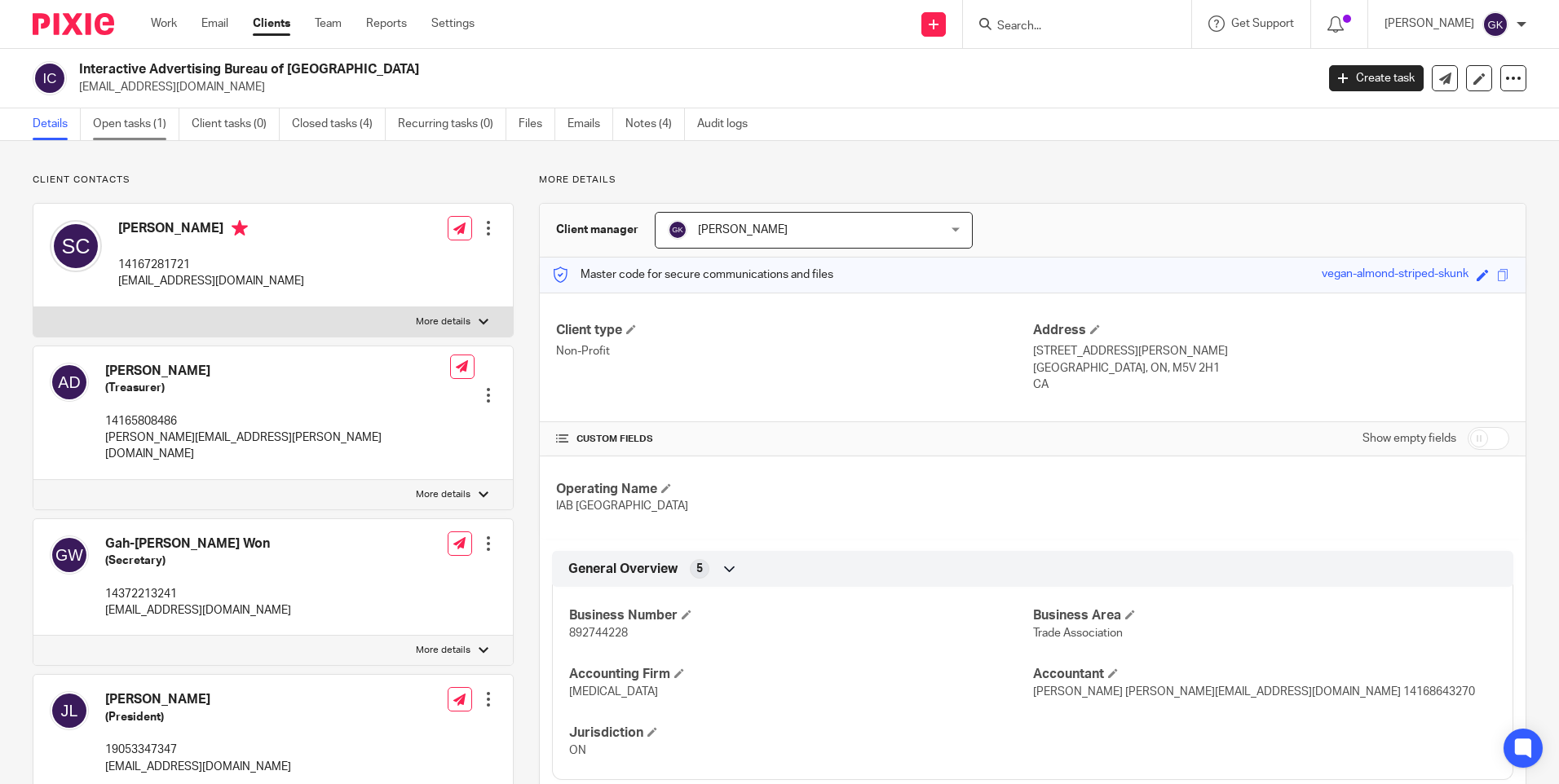
drag, startPoint x: 142, startPoint y: 119, endPoint x: 398, endPoint y: 187, distance: 264.9
click at [143, 119] on link "Open tasks (1)" at bounding box center [136, 124] width 86 height 32
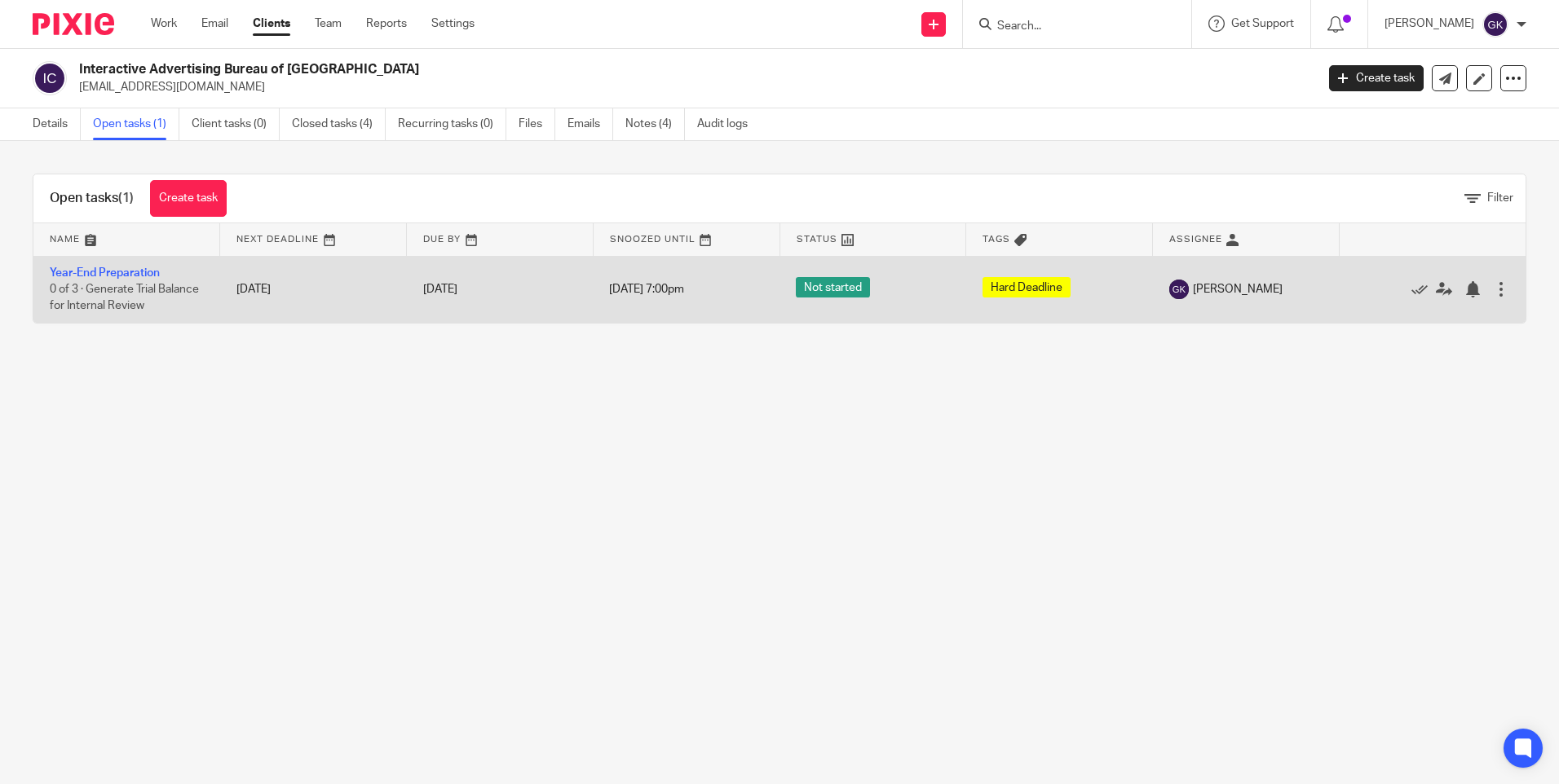
click at [1493, 293] on div at bounding box center [1501, 289] width 16 height 16
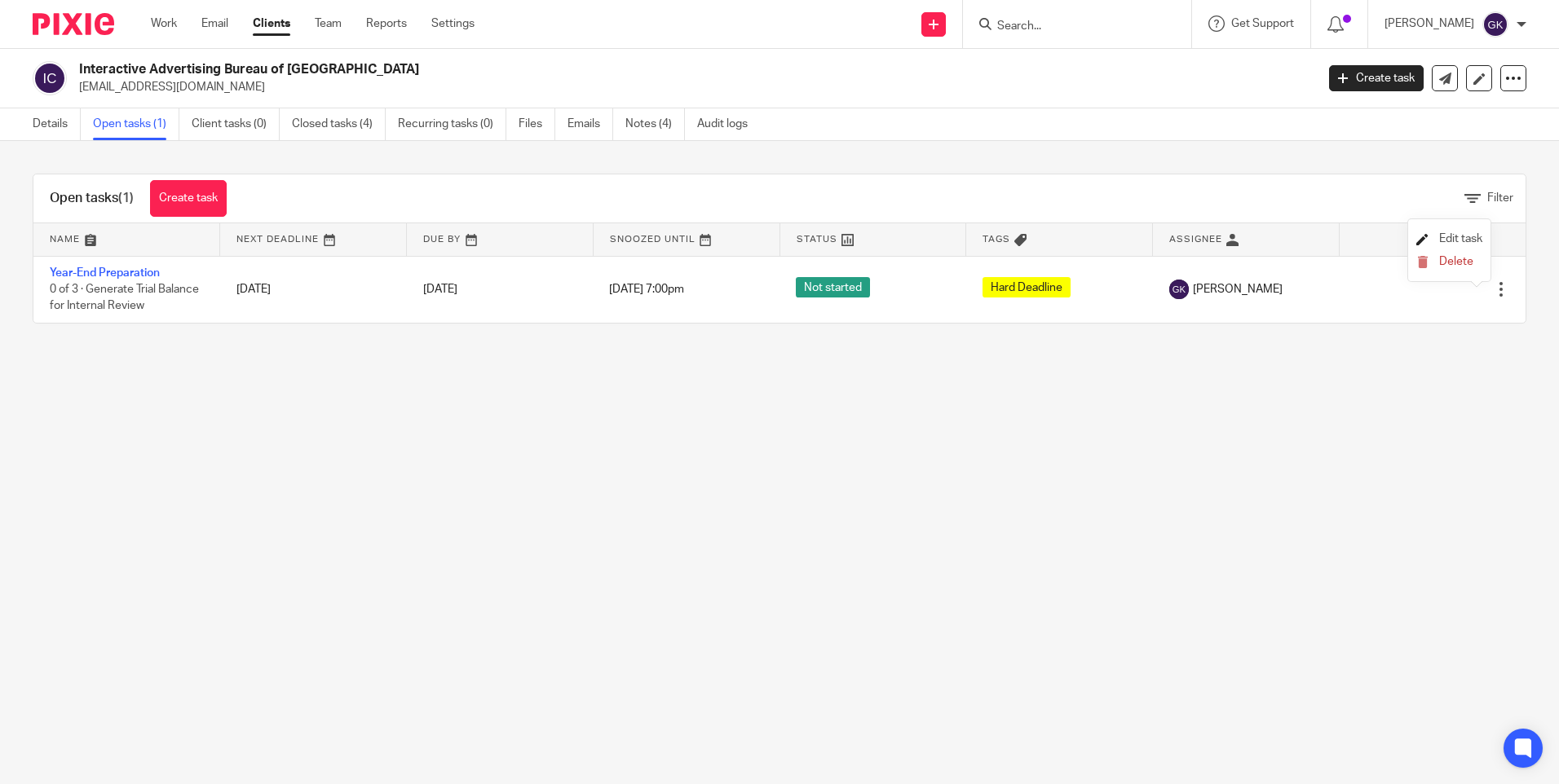
click at [1462, 240] on span "Edit task" at bounding box center [1460, 238] width 44 height 12
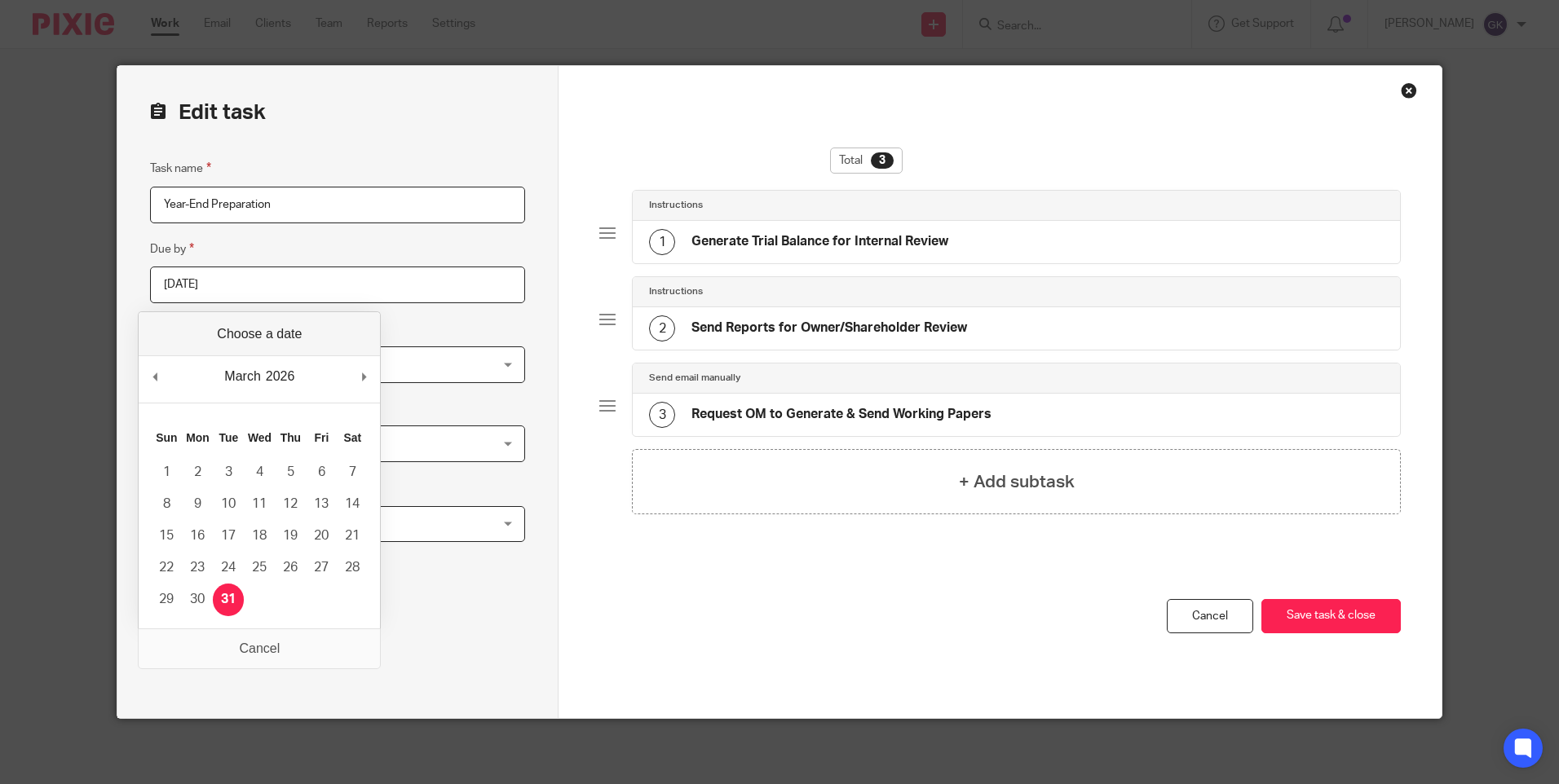
click at [233, 286] on input "2026-03-31" at bounding box center [337, 285] width 375 height 36
click at [203, 286] on input "2026-03-31" at bounding box center [337, 285] width 375 height 36
type input "2"
type input "2026-02-15"
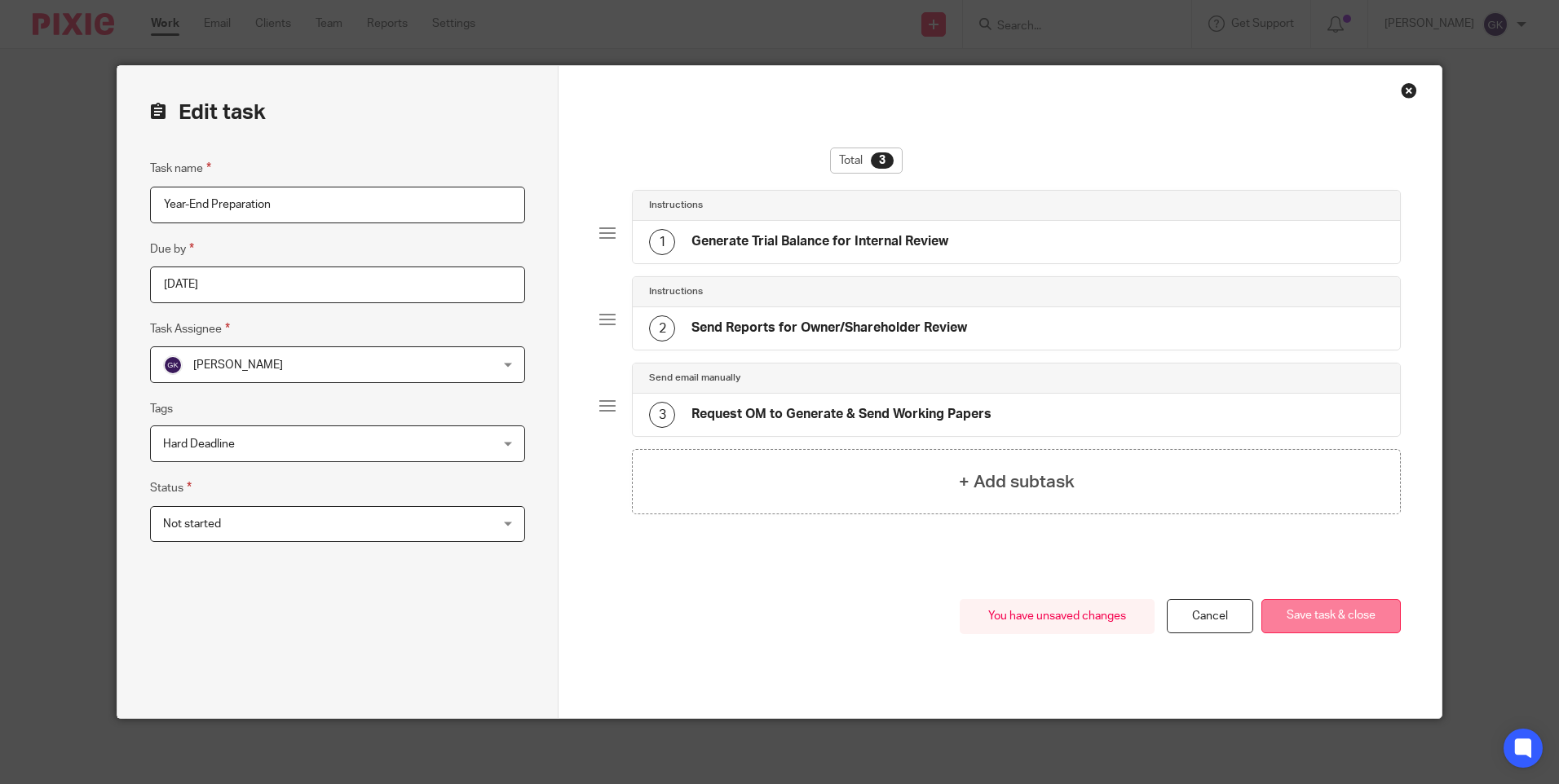
click at [1358, 622] on button "Save task & close" at bounding box center [1331, 616] width 140 height 35
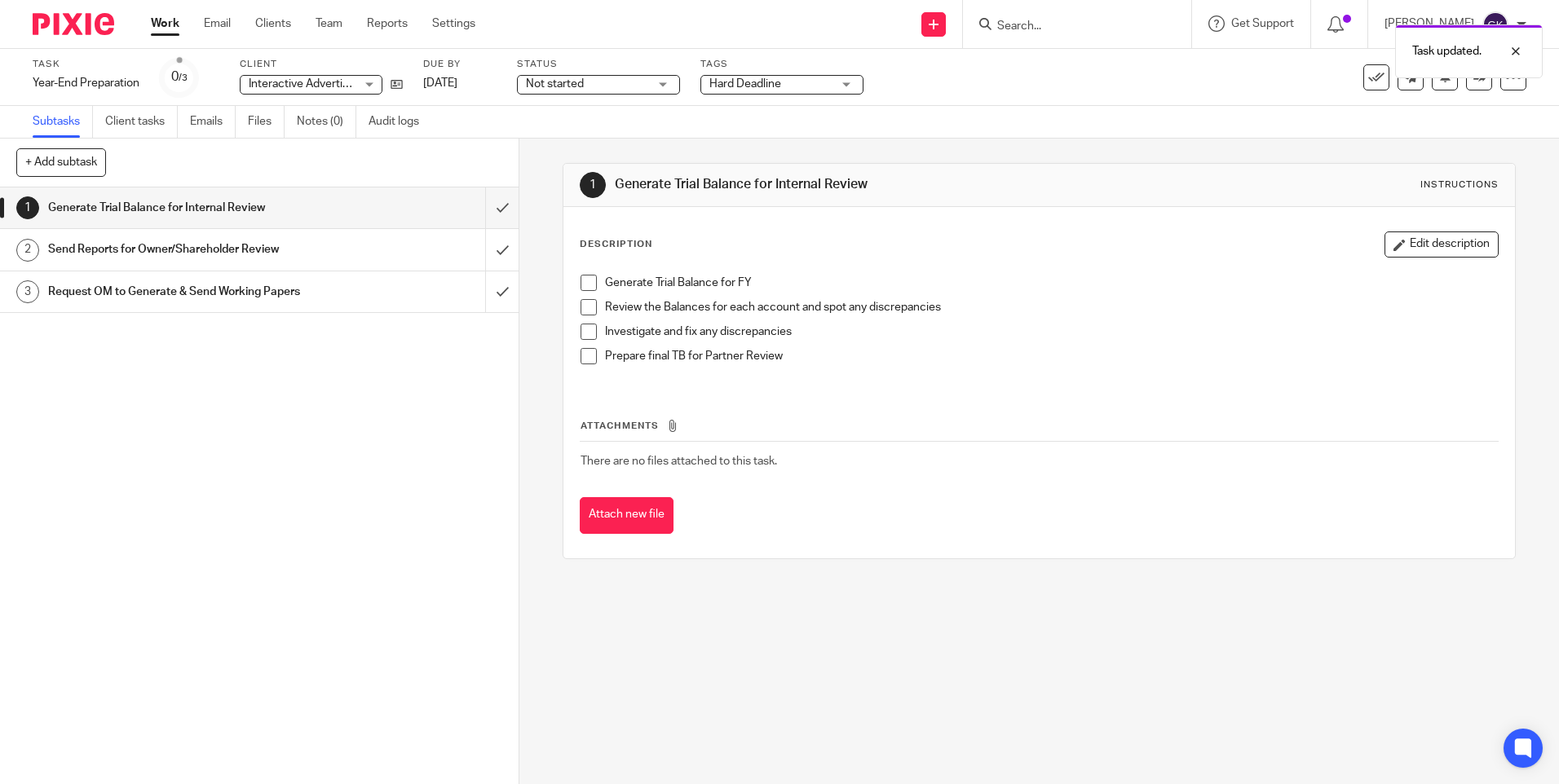
click at [1057, 22] on div "Task updated." at bounding box center [1161, 47] width 763 height 62
click at [1049, 28] on div "Task updated." at bounding box center [1161, 47] width 763 height 62
click at [1513, 53] on div at bounding box center [1503, 52] width 44 height 20
click at [1077, 26] on input "Search" at bounding box center [1069, 27] width 147 height 15
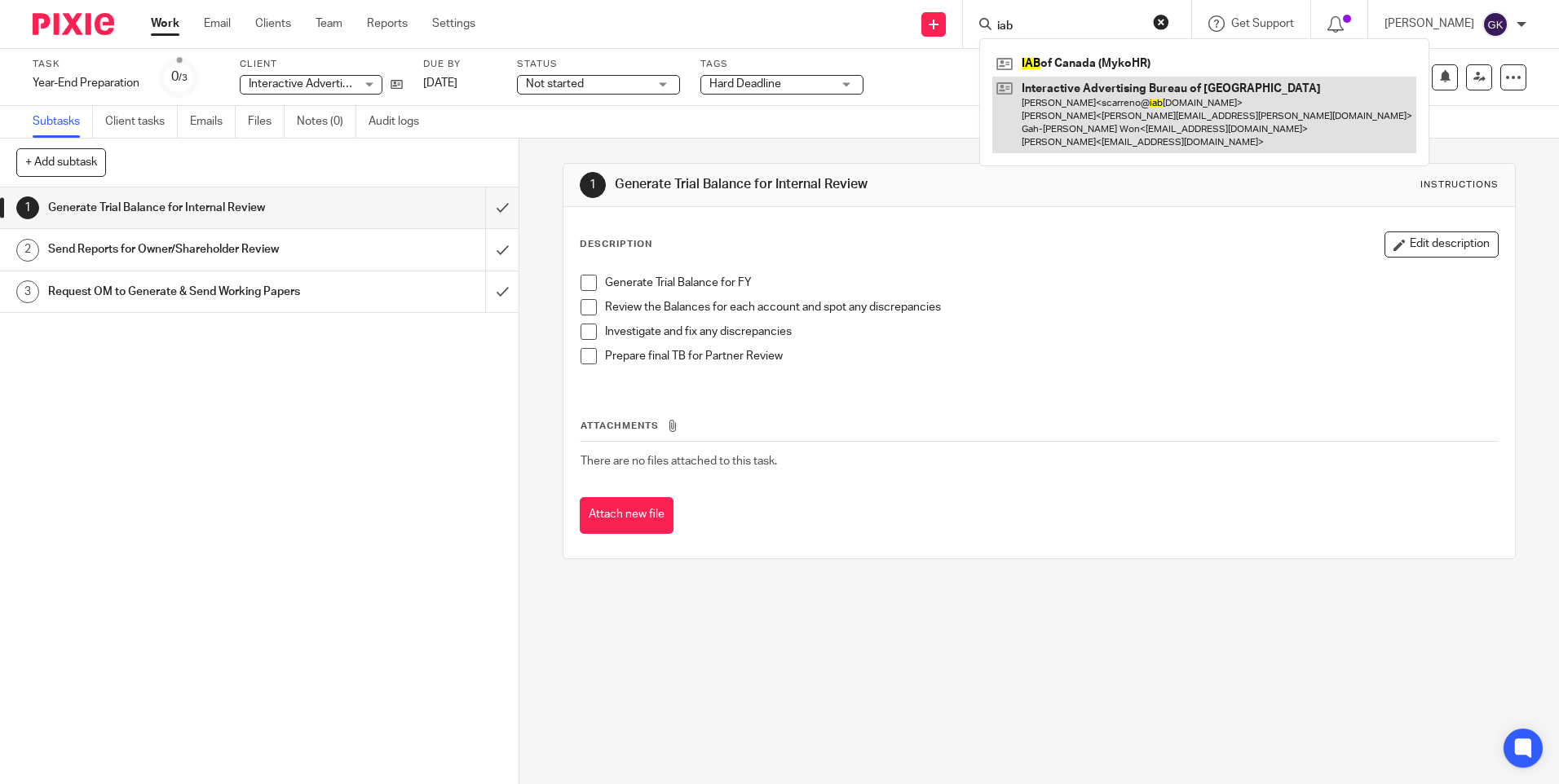
type input "iab"
click at [1112, 121] on link at bounding box center [1205, 115] width 424 height 77
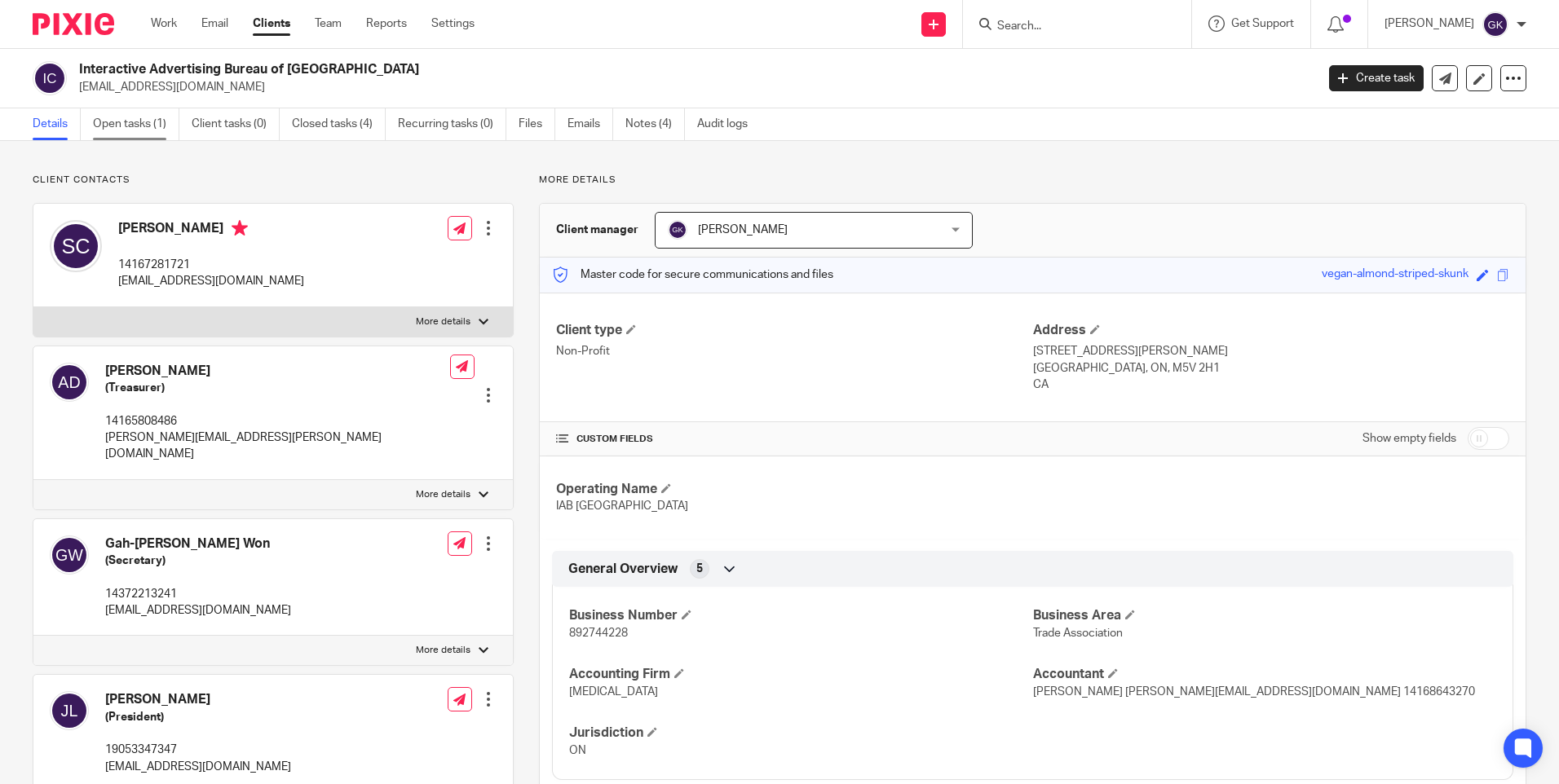
click at [129, 126] on link "Open tasks (1)" at bounding box center [136, 124] width 86 height 32
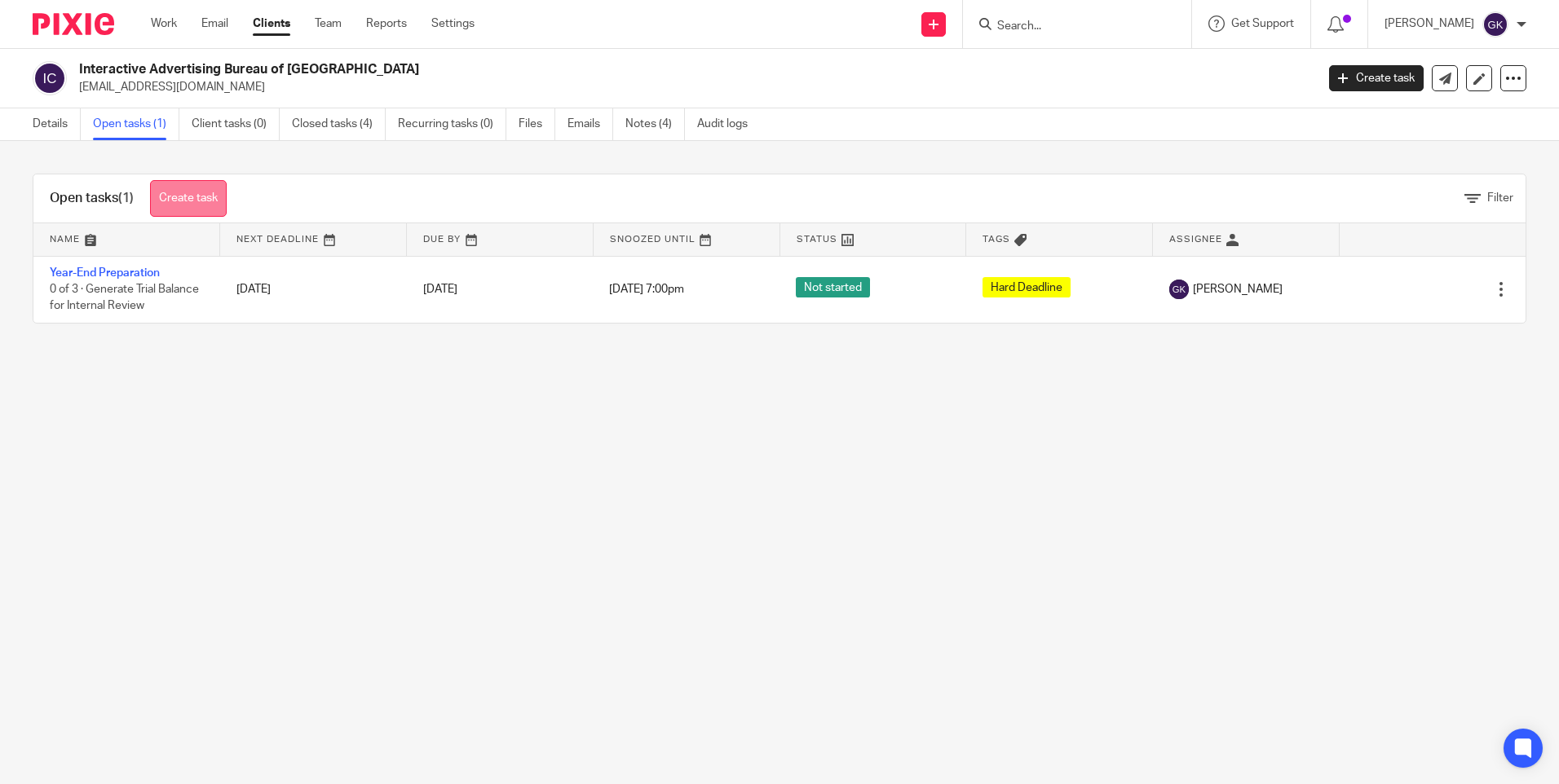
click at [188, 200] on link "Create task" at bounding box center [188, 198] width 77 height 36
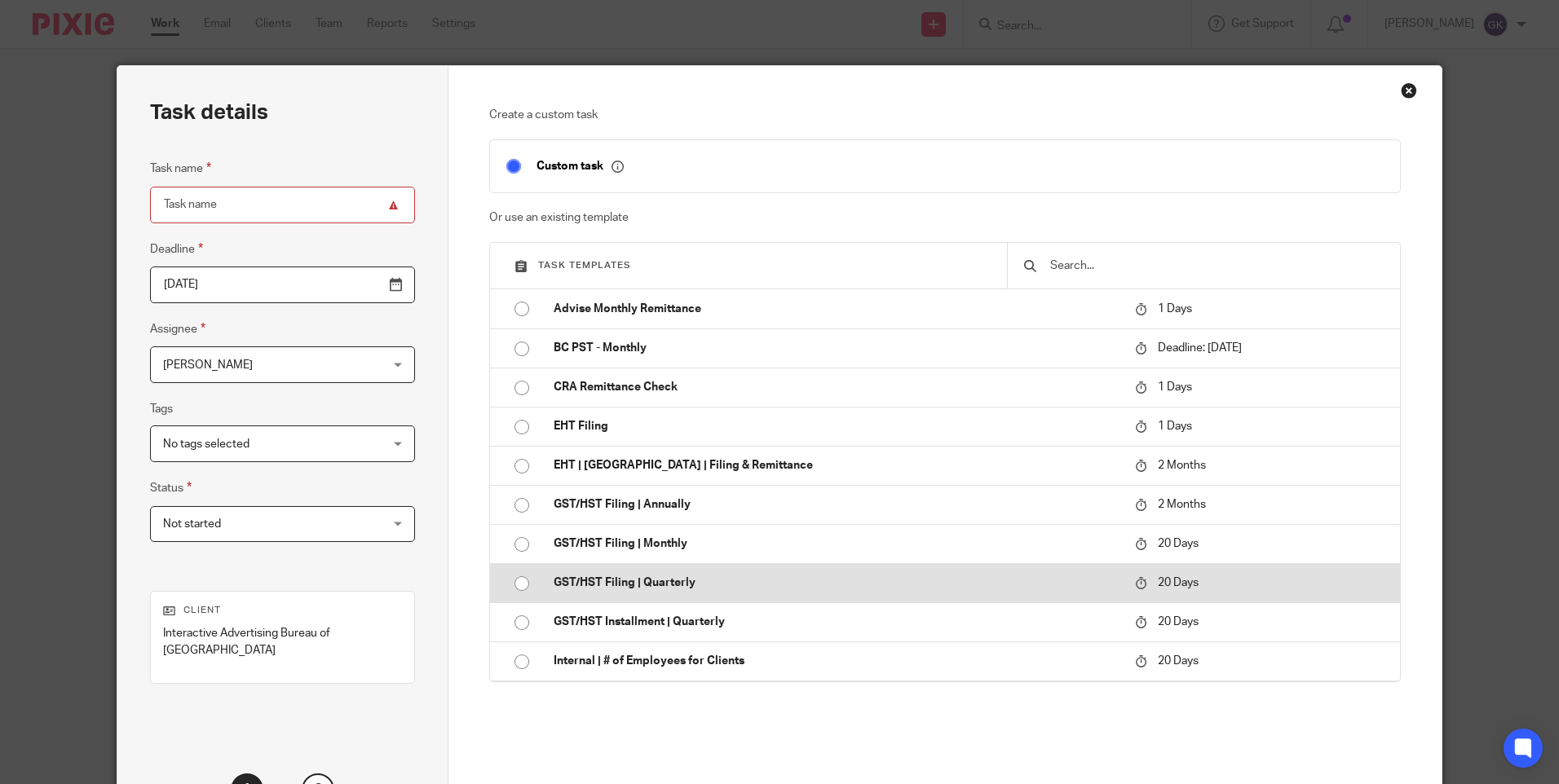
click at [695, 576] on p "GST/HST Filing | Quarterly" at bounding box center [836, 583] width 565 height 16
type input "[DATE]"
type input "GST/HST Filing | Quarterly"
checkbox input "false"
radio input "true"
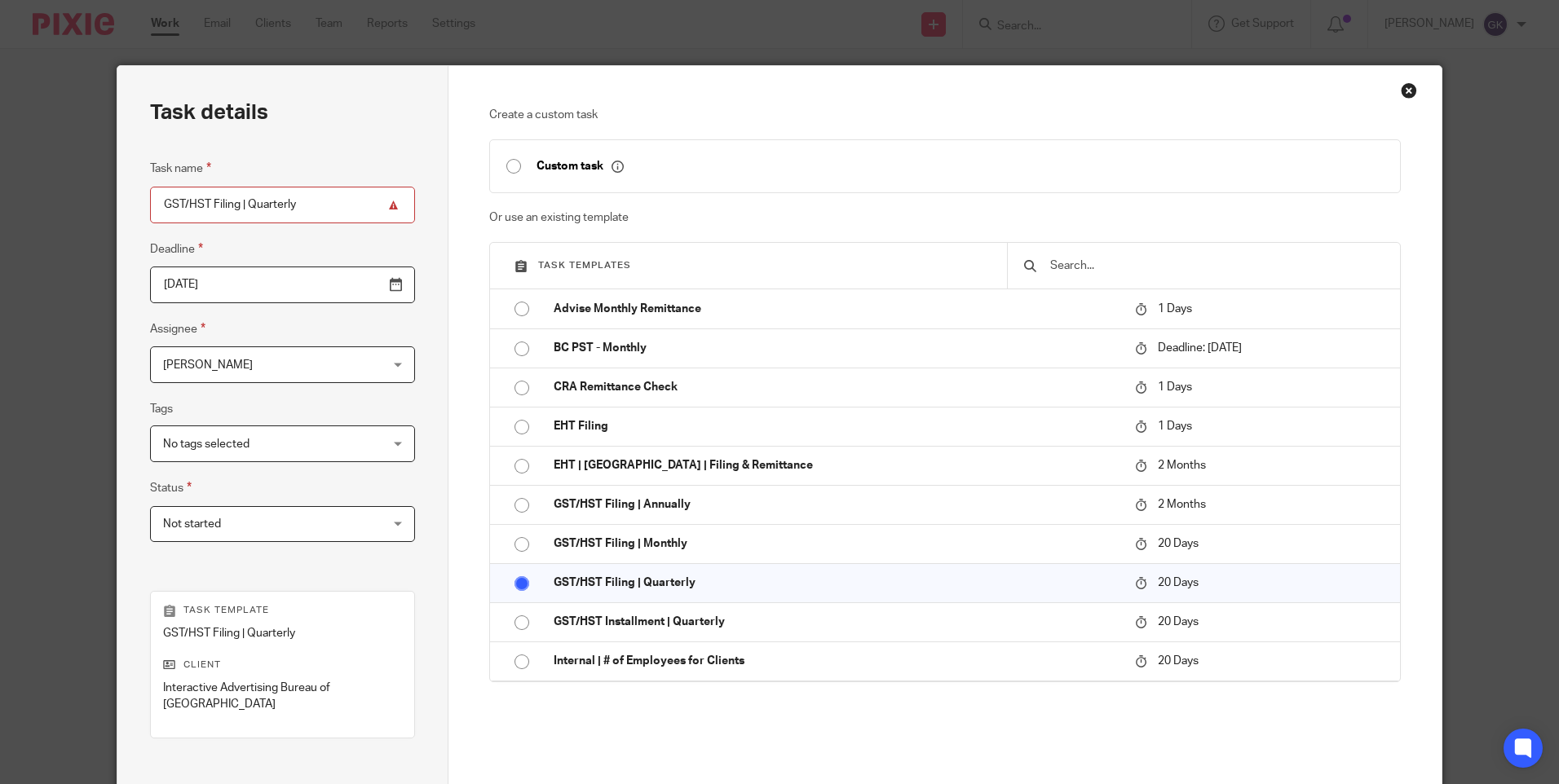
click at [312, 210] on input "GST/HST Filing | Quarterly" at bounding box center [282, 205] width 265 height 36
type input "GST/HST Filing | Quarterly [DATE]-[DATE]"
click at [358, 287] on input "[DATE]" at bounding box center [282, 285] width 265 height 36
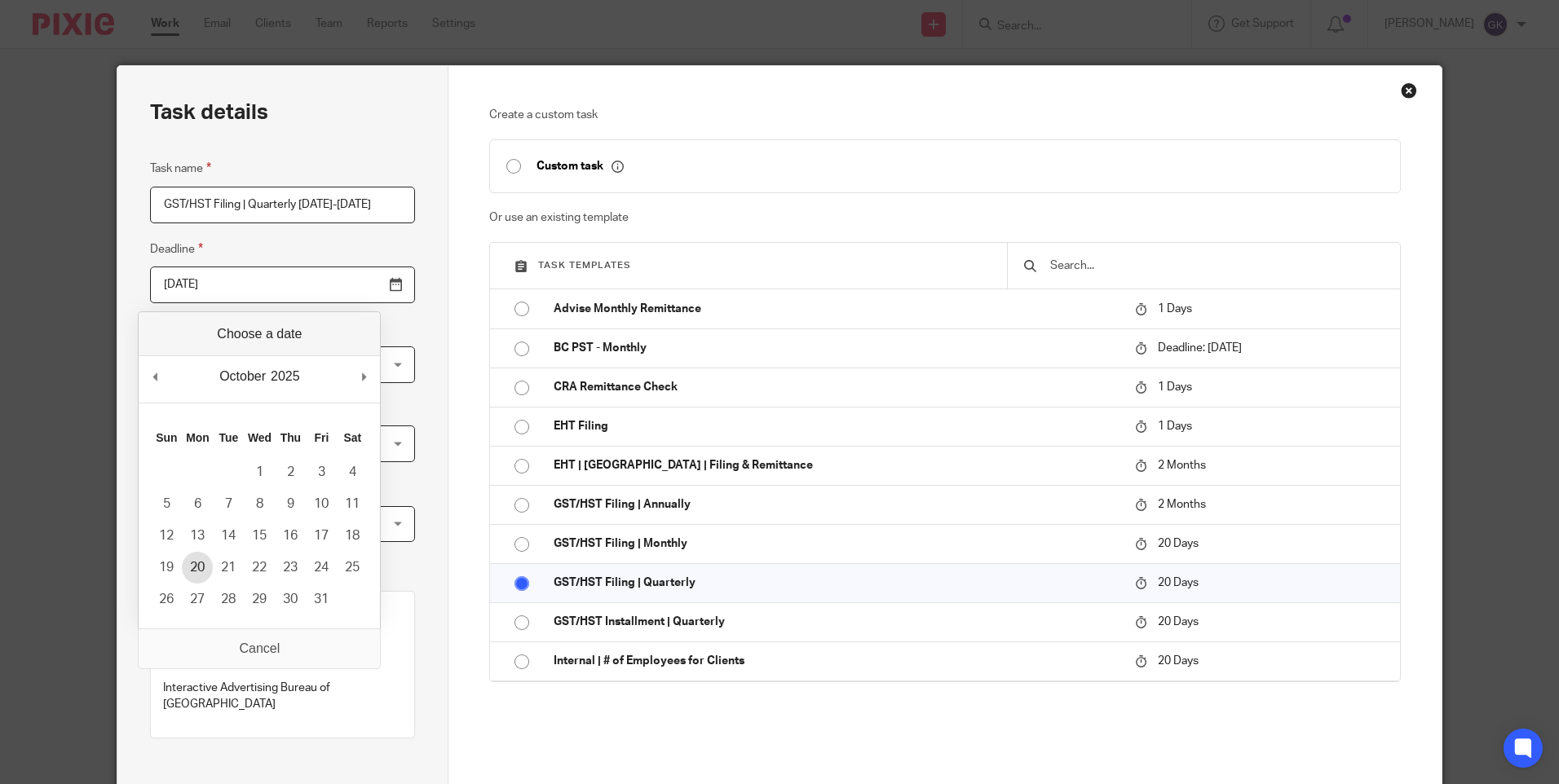
type input "[DATE]"
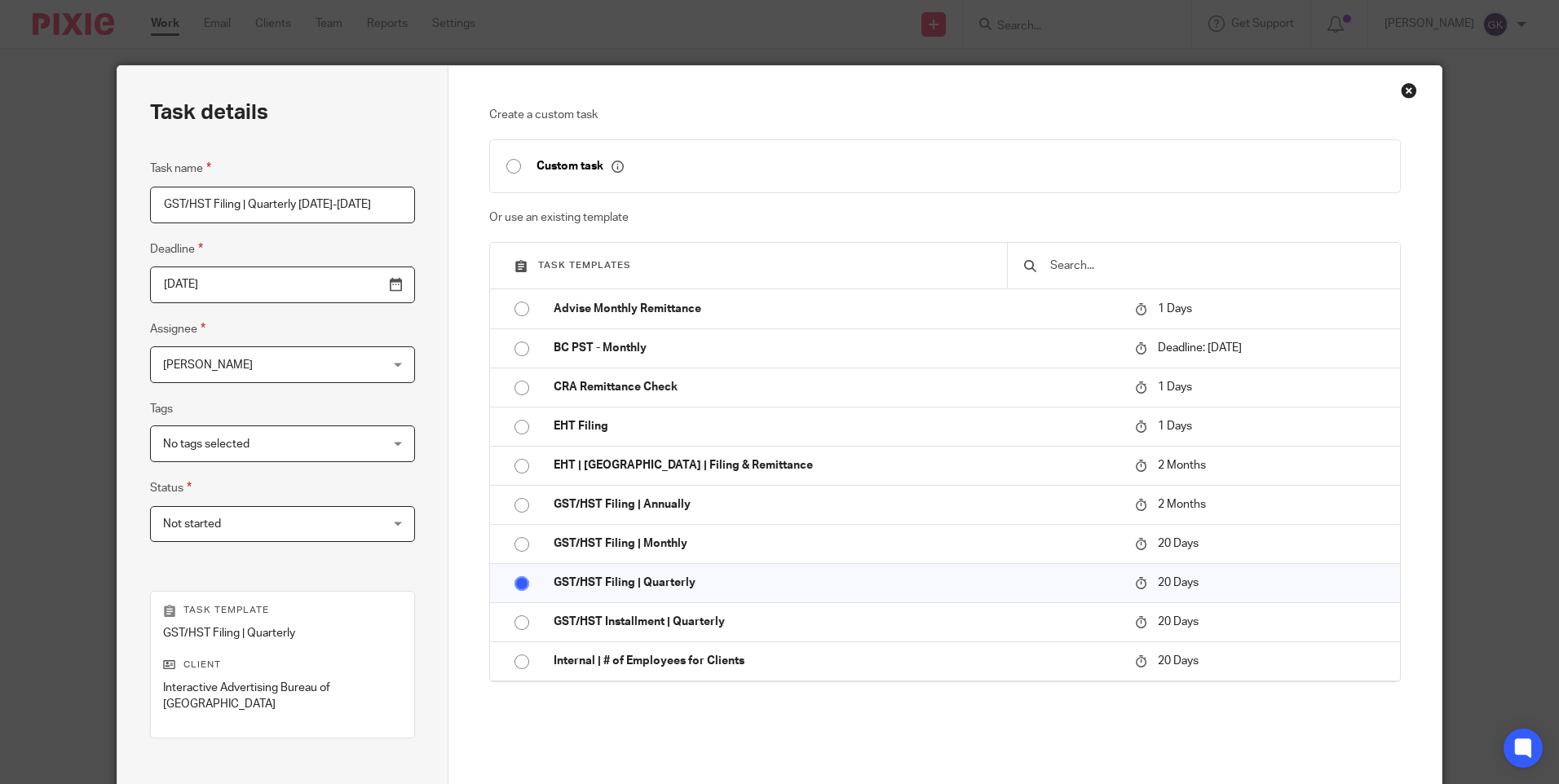
scroll to position [179, 0]
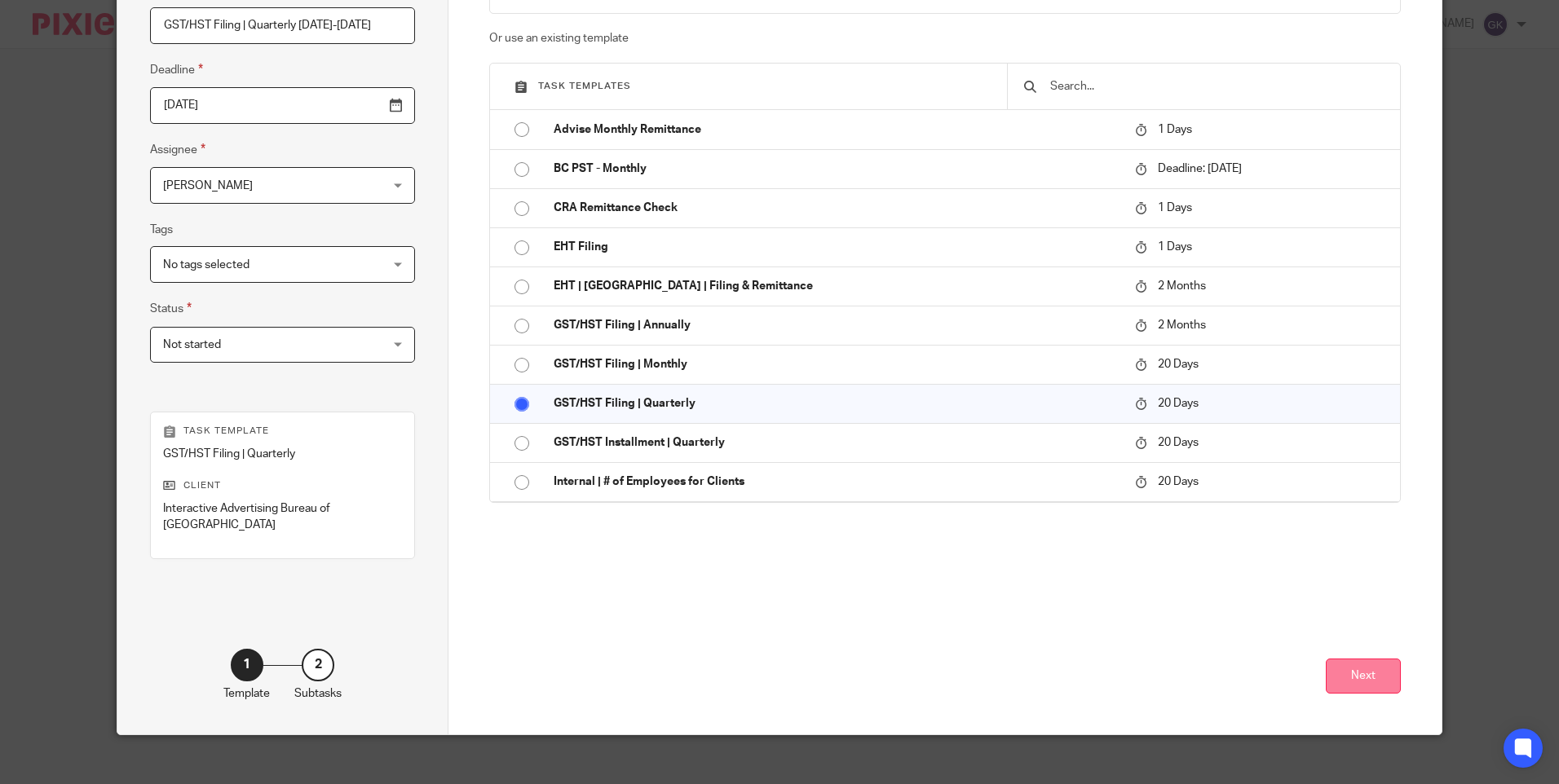
click at [1363, 669] on button "Next" at bounding box center [1362, 676] width 75 height 35
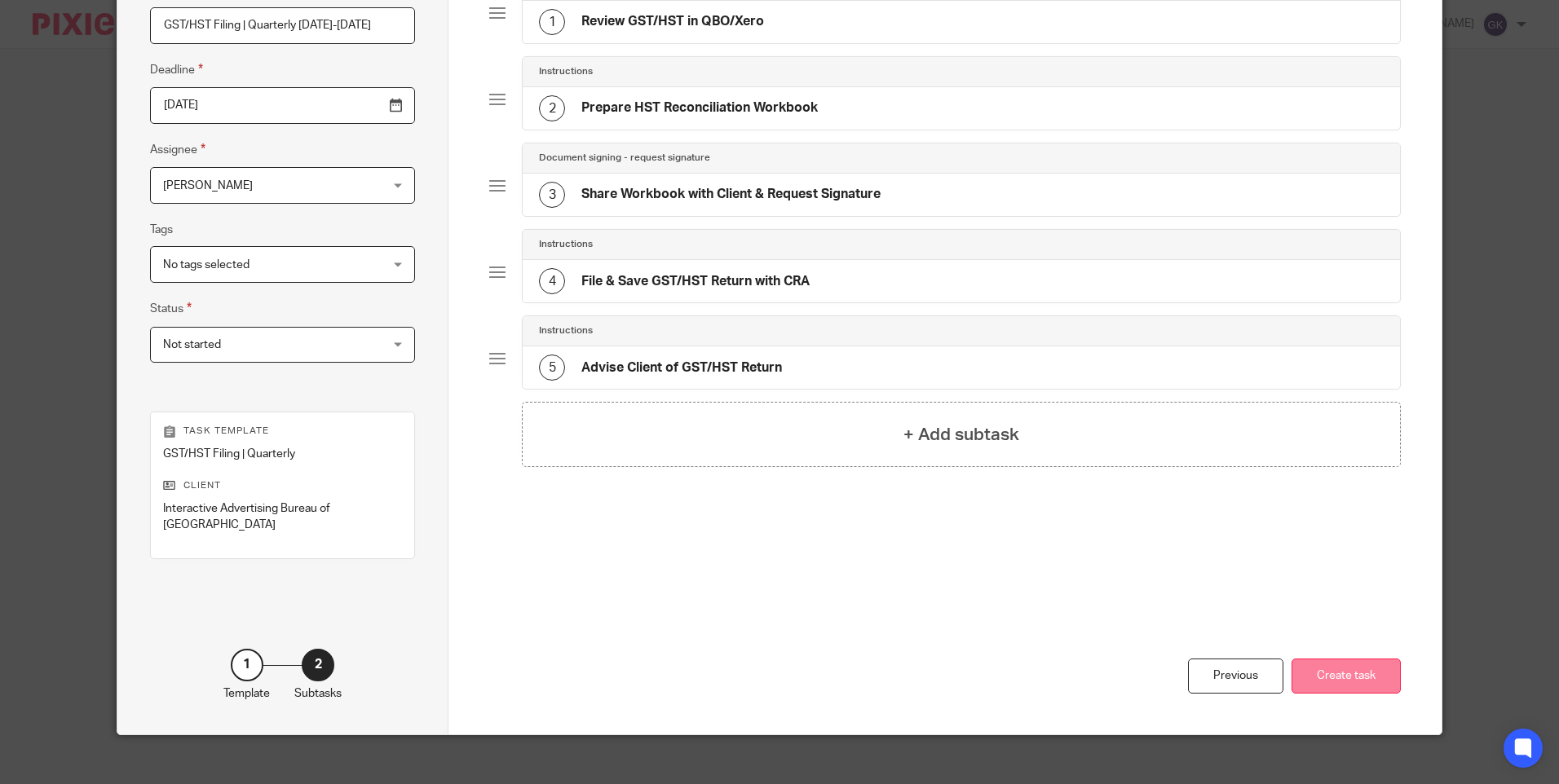
click at [1314, 660] on button "Create task" at bounding box center [1346, 676] width 110 height 35
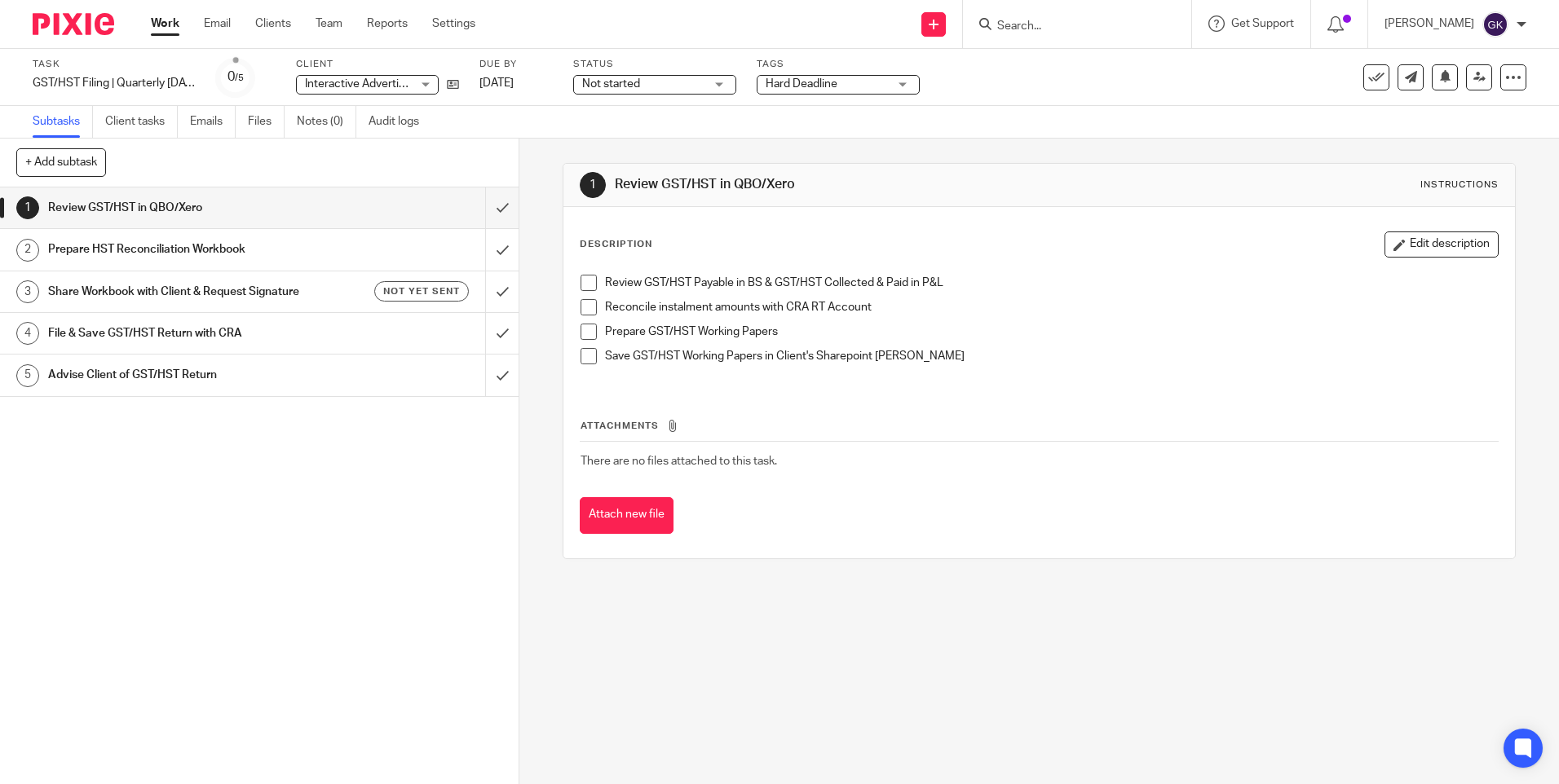
click at [1063, 20] on input "Search" at bounding box center [1069, 27] width 147 height 15
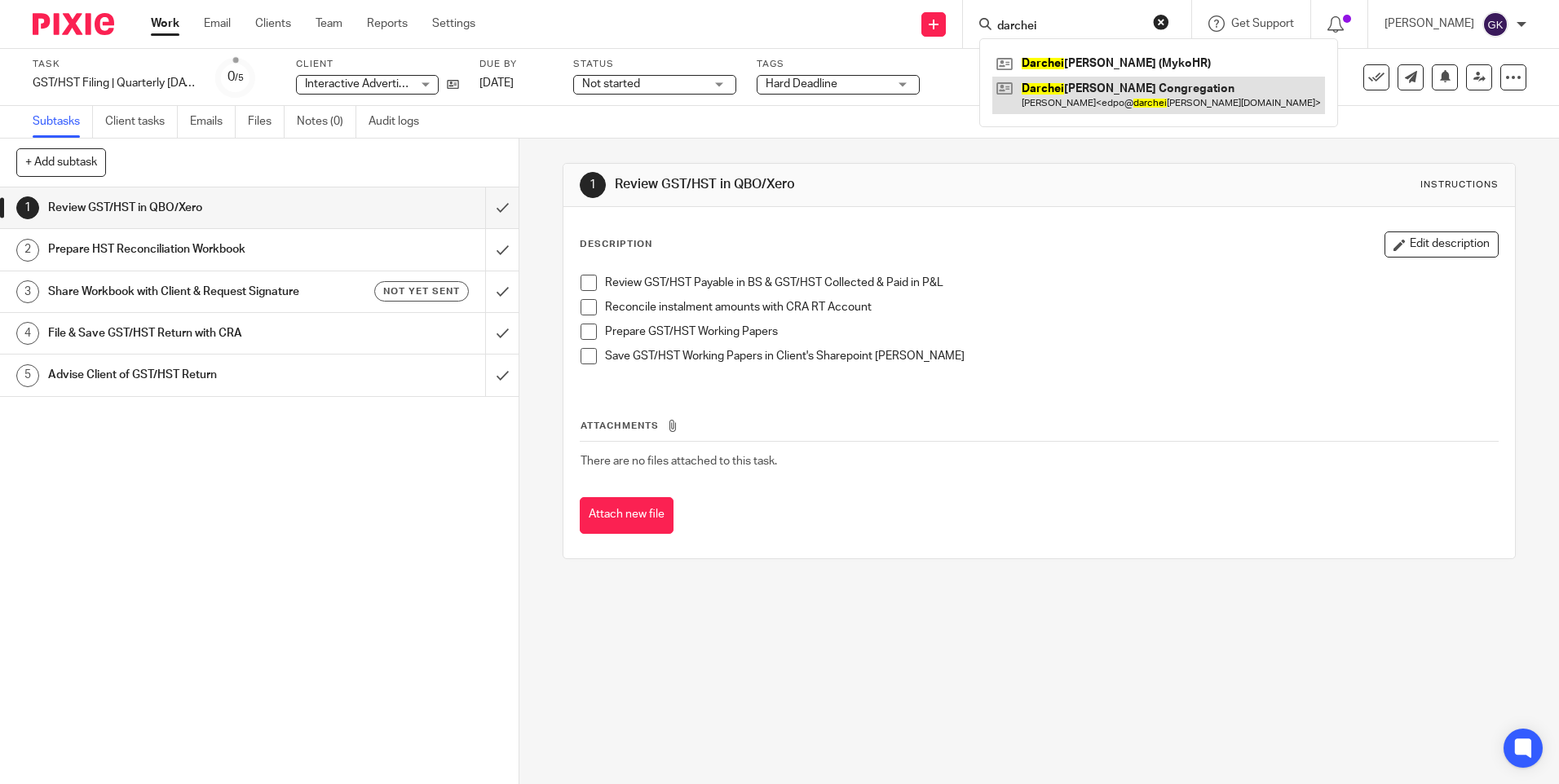
type input "darchei"
click at [1123, 94] on link at bounding box center [1158, 95] width 333 height 37
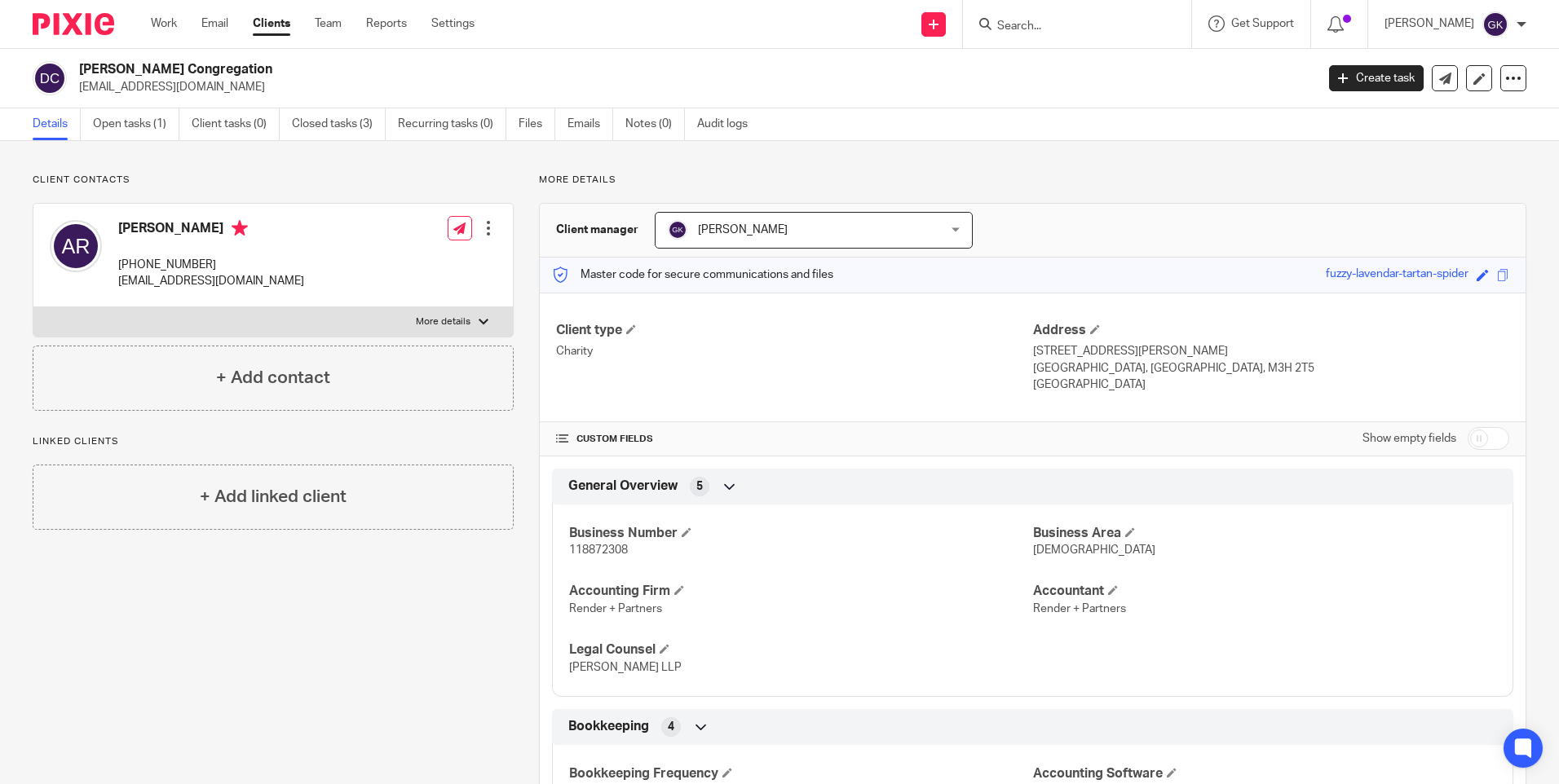
drag, startPoint x: 150, startPoint y: 124, endPoint x: 172, endPoint y: 155, distance: 38.0
click at [151, 124] on link "Open tasks (1)" at bounding box center [136, 124] width 86 height 32
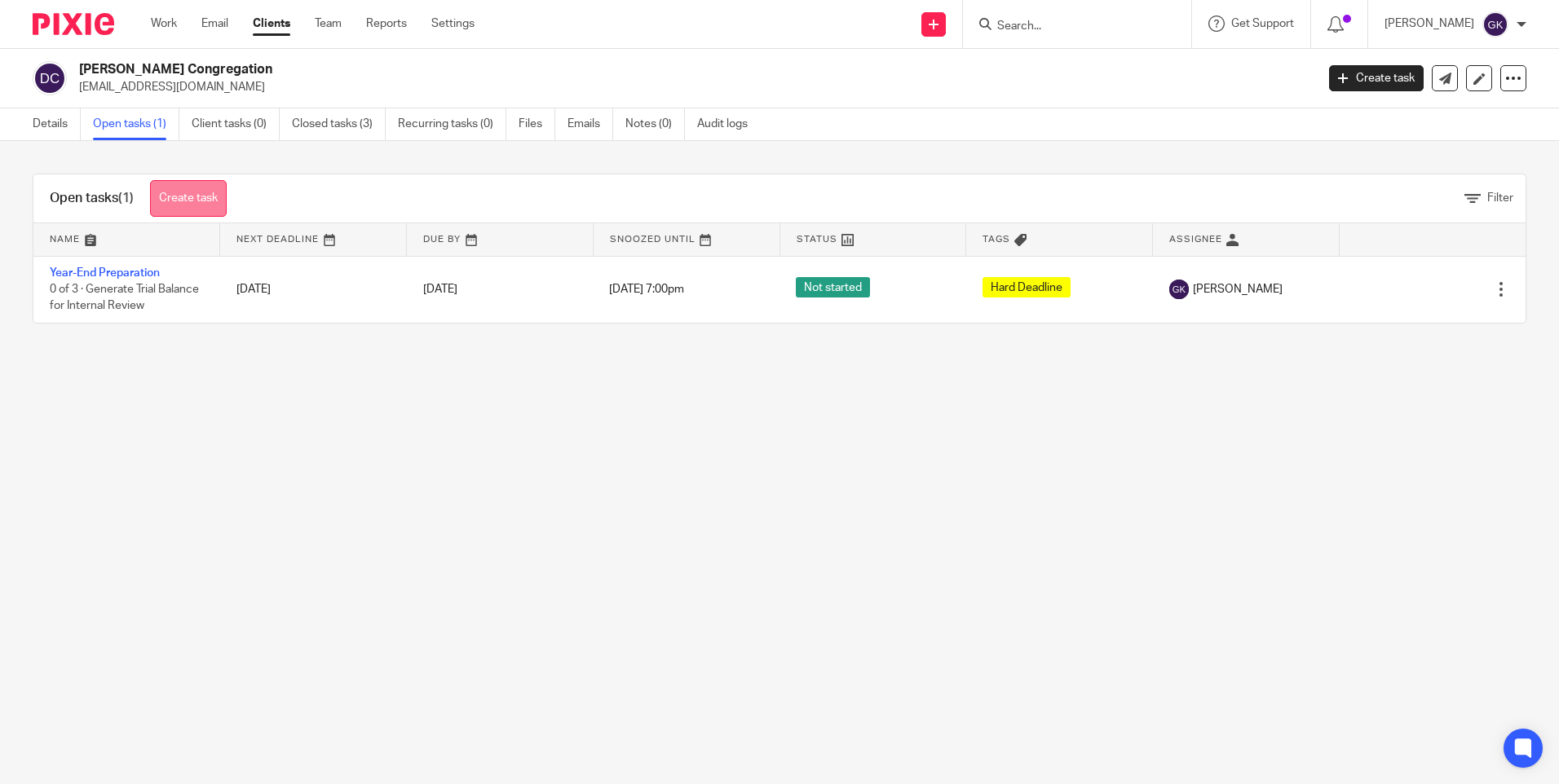
click at [207, 203] on link "Create task" at bounding box center [188, 198] width 77 height 36
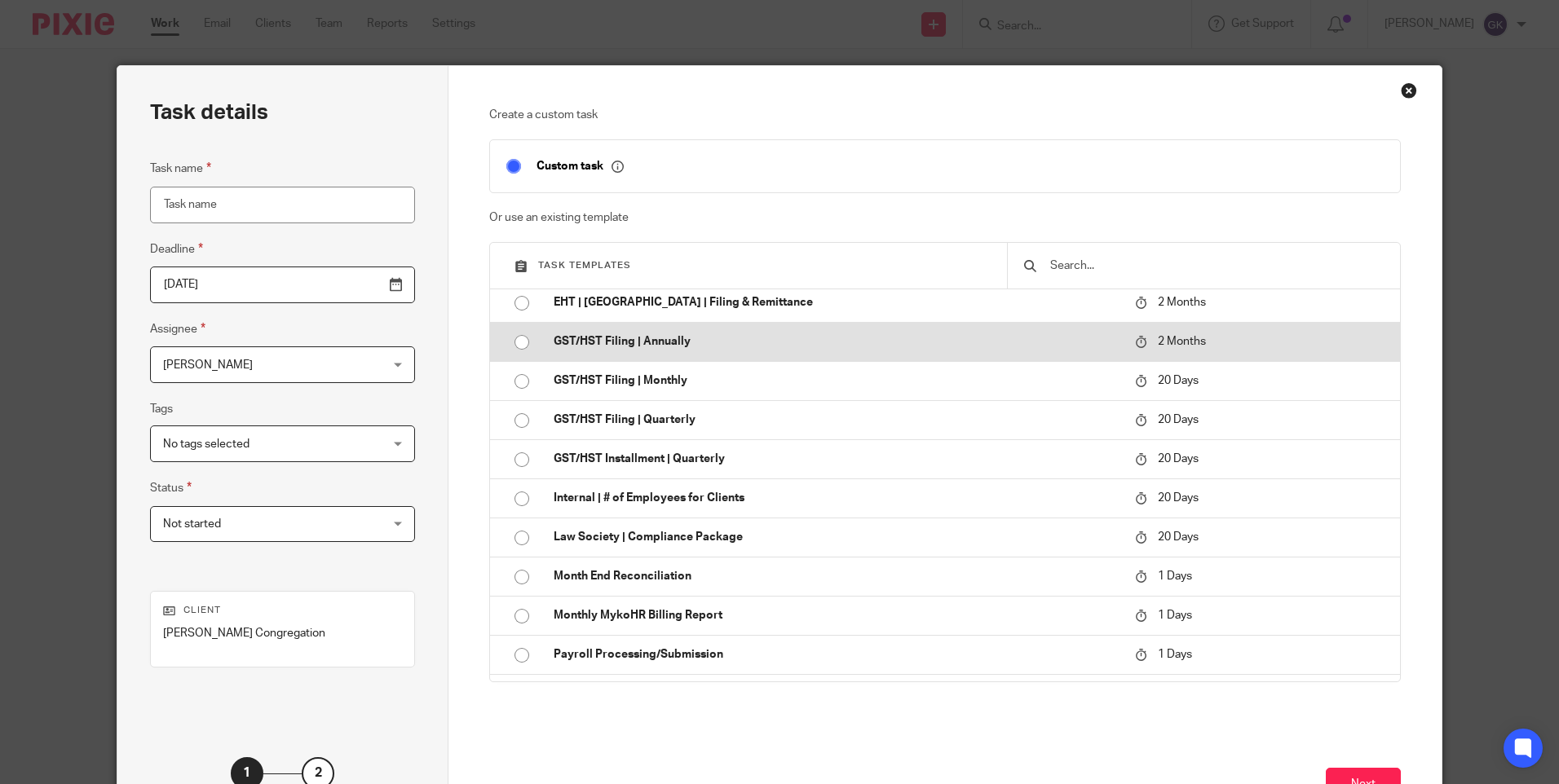
scroll to position [82, 0]
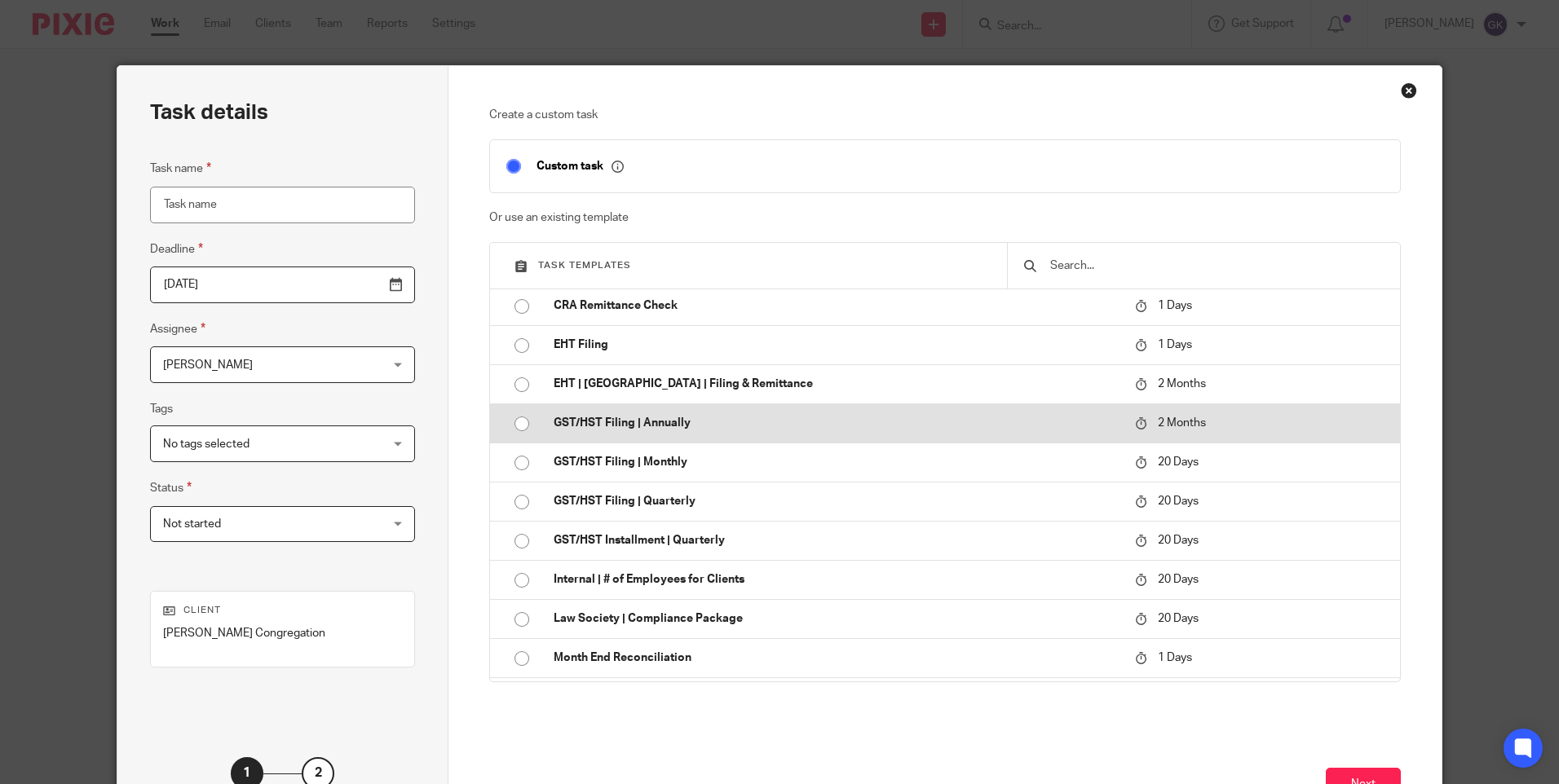
click at [666, 419] on p "GST/HST Filing | Annually" at bounding box center [836, 423] width 565 height 16
type input "2025-10-15"
type input "GST/HST Filing | Annually"
checkbox input "false"
radio input "true"
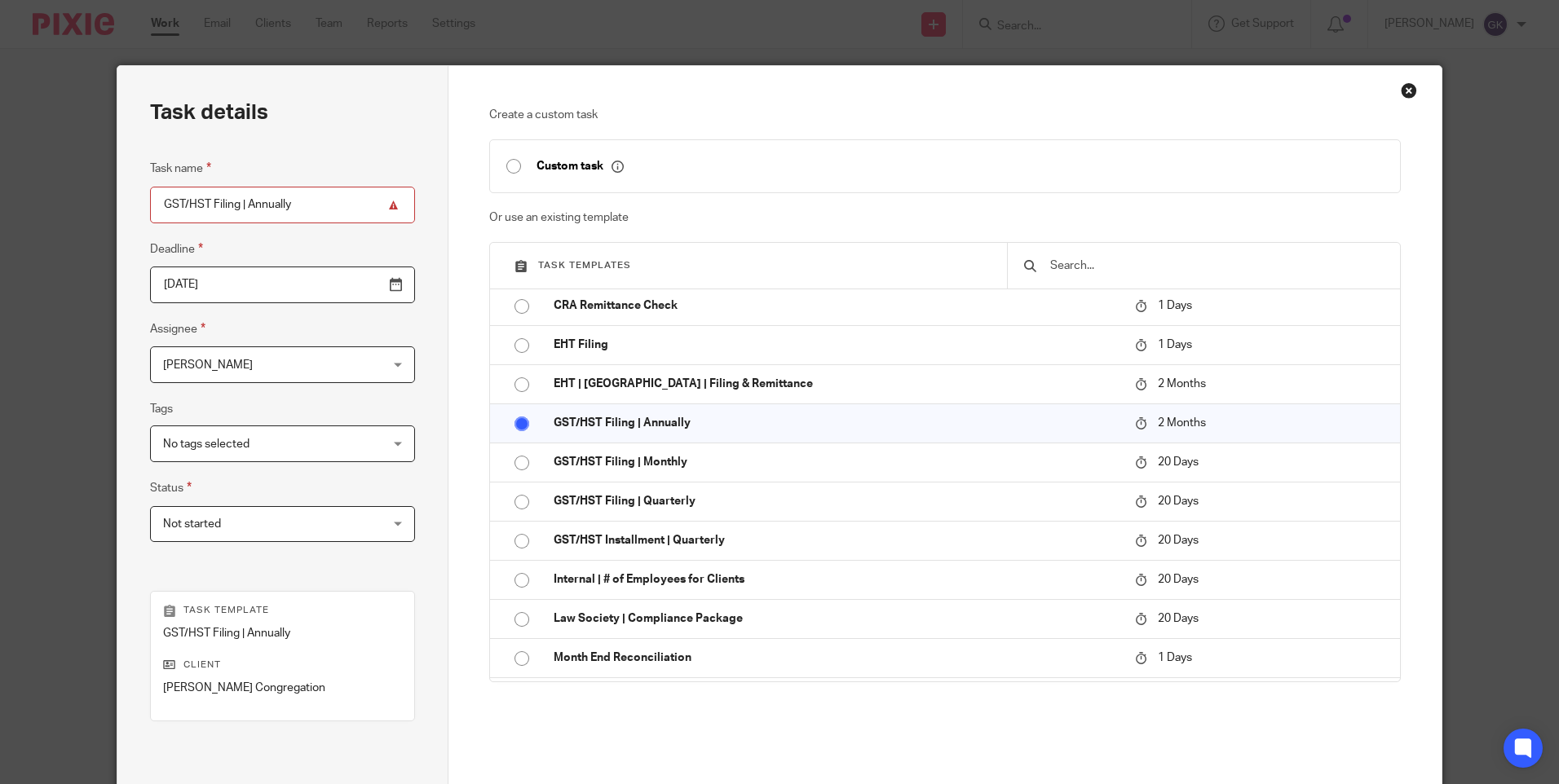
drag, startPoint x: 274, startPoint y: 212, endPoint x: 257, endPoint y: 212, distance: 17.0
click at [273, 212] on input "GST/HST Filing | Annually" at bounding box center [282, 205] width 265 height 36
click at [243, 207] on input "GST/HST Filing | Annually" at bounding box center [282, 205] width 265 height 36
click at [325, 204] on input "GST/HST Filing | Semi-Annually" at bounding box center [282, 205] width 265 height 36
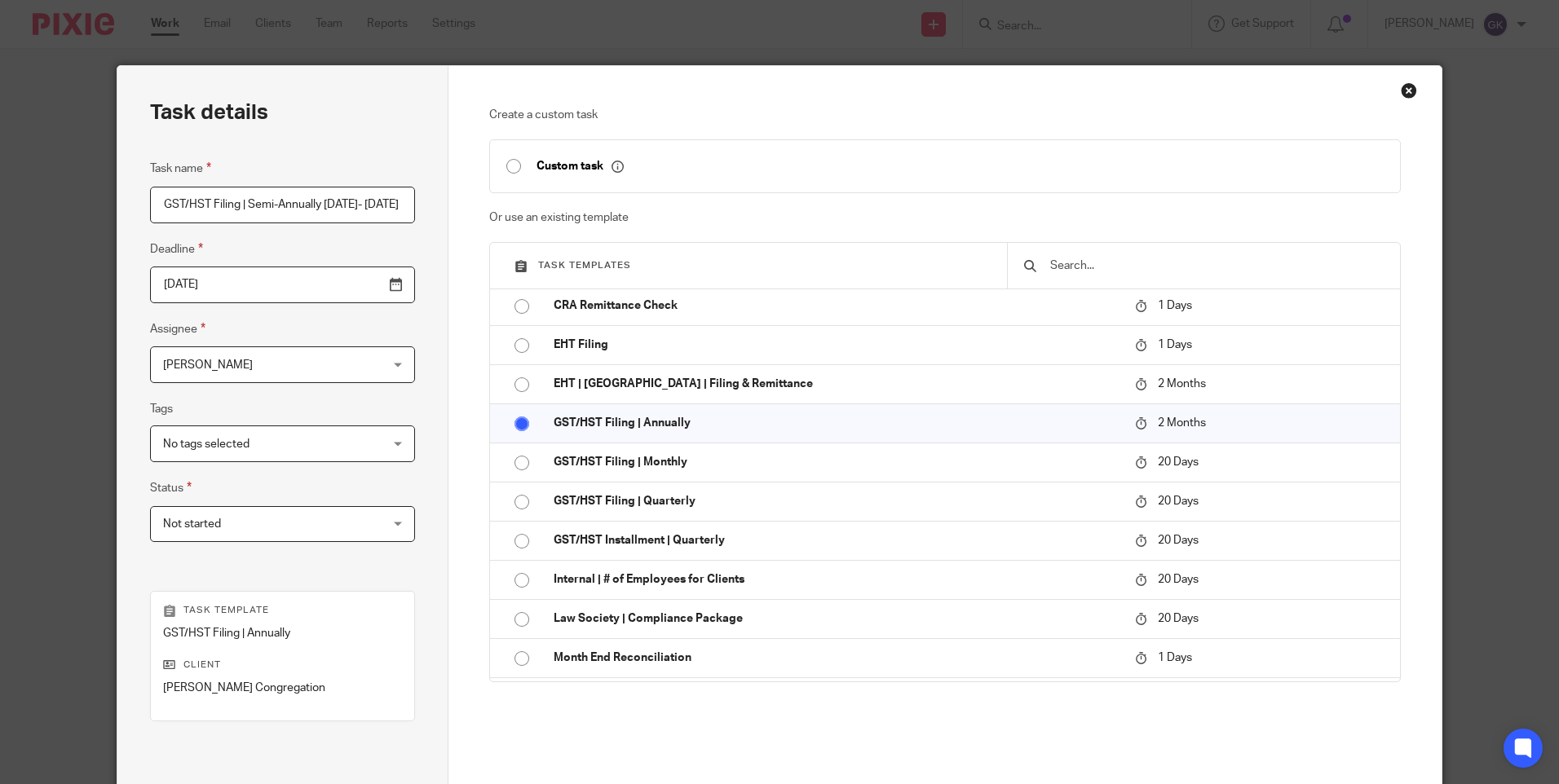
type input "GST/HST Filing | Semi-Annually [DATE]- [DATE]"
click at [364, 290] on input "2025-10-15" at bounding box center [282, 285] width 265 height 36
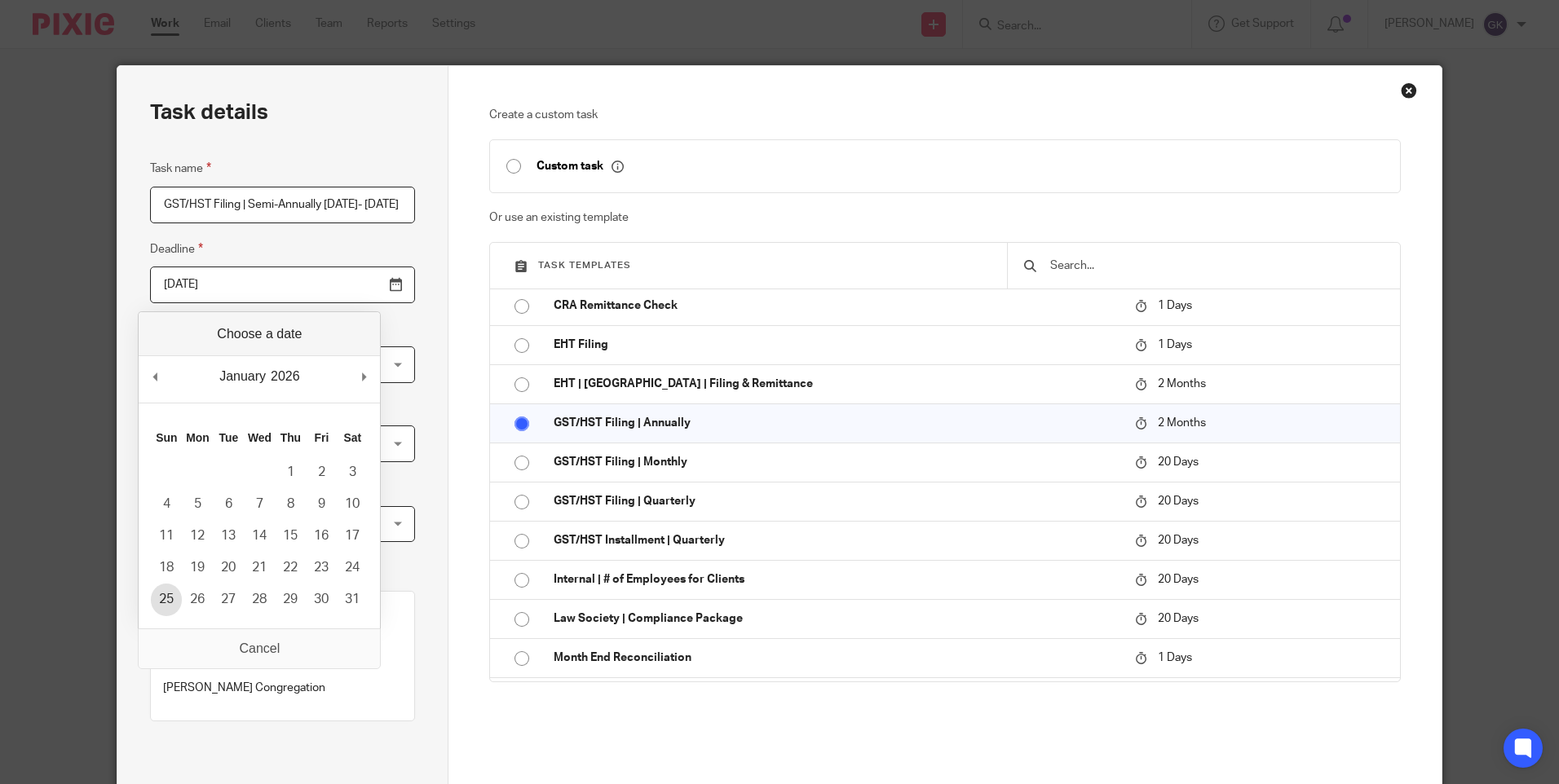
type input "2026-01-25"
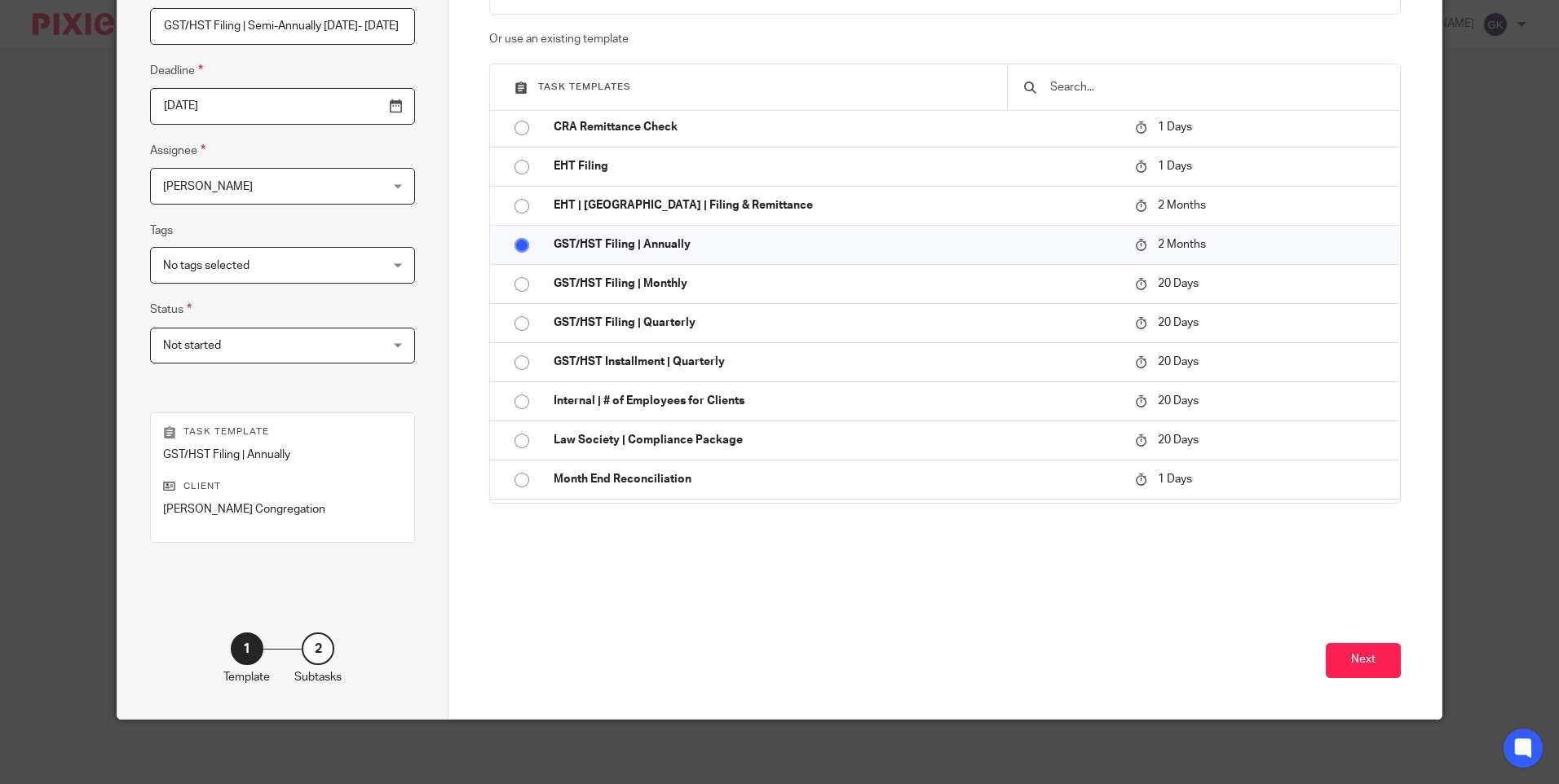
scroll to position [179, 0]
click at [1361, 656] on button "Next" at bounding box center [1362, 660] width 75 height 35
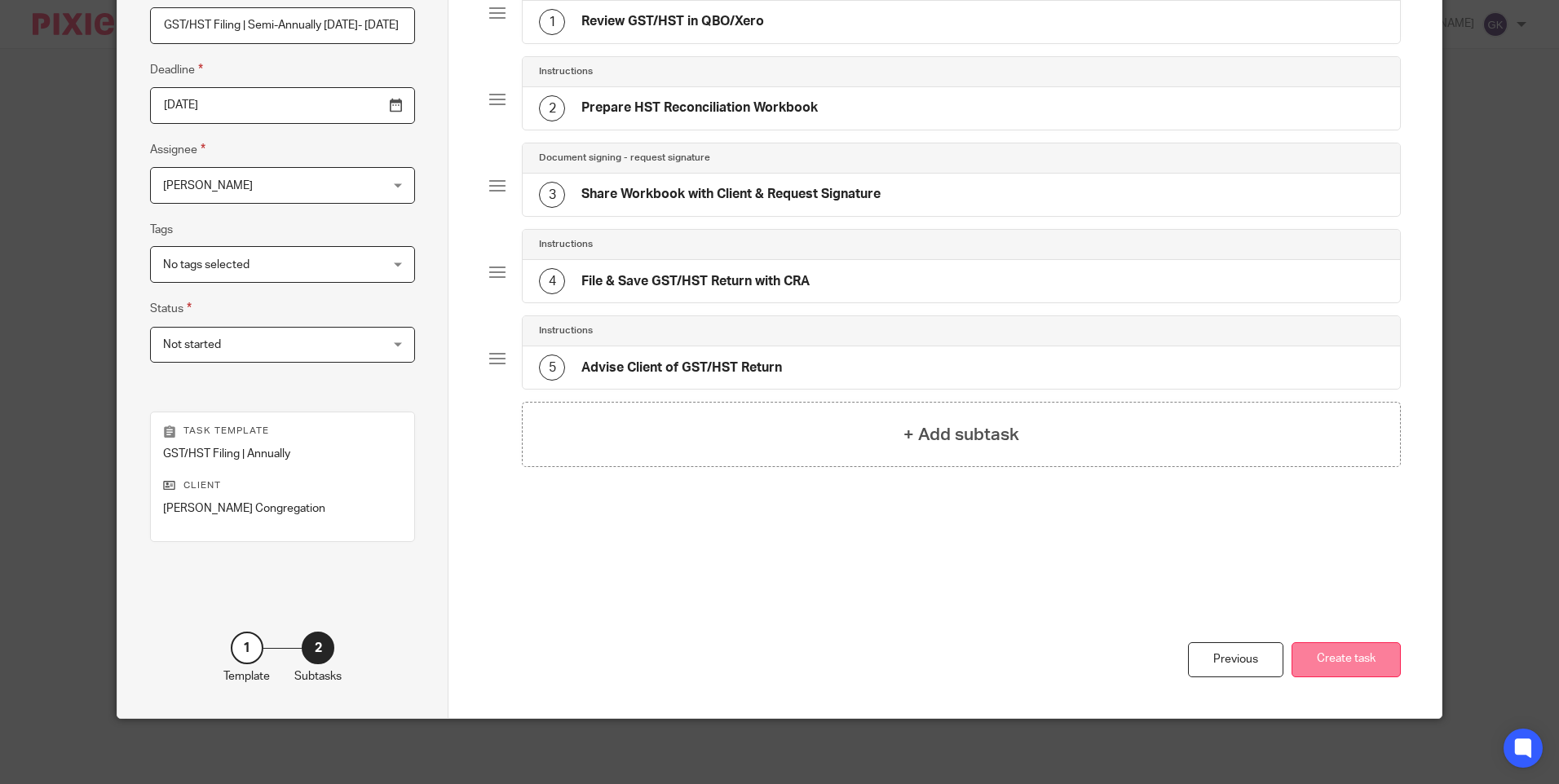
click at [1362, 663] on button "Create task" at bounding box center [1346, 660] width 110 height 35
